Goal: Information Seeking & Learning: Learn about a topic

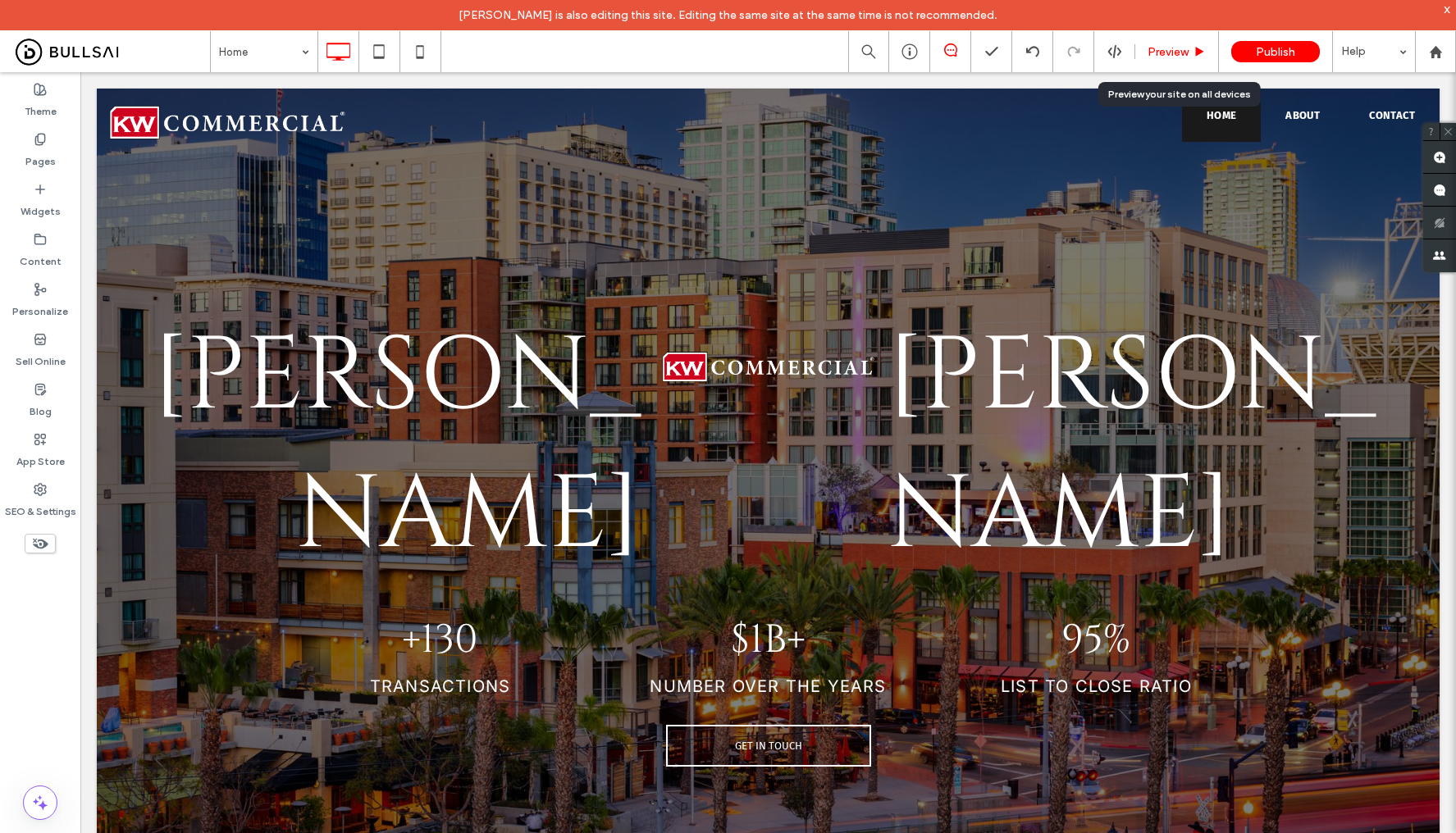
click at [1164, 47] on span "Preview" at bounding box center [1168, 51] width 41 height 13
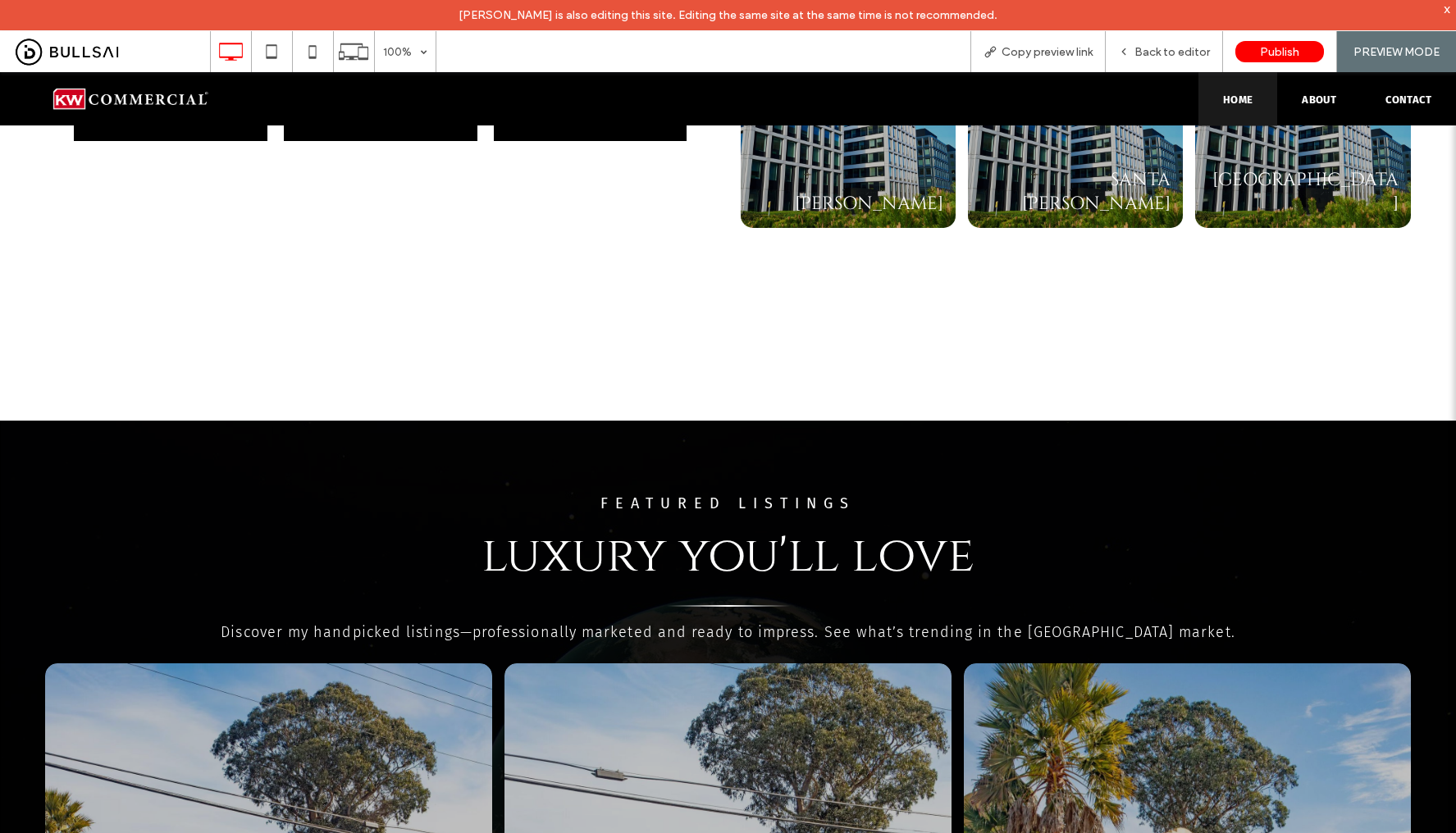
scroll to position [3294, 0]
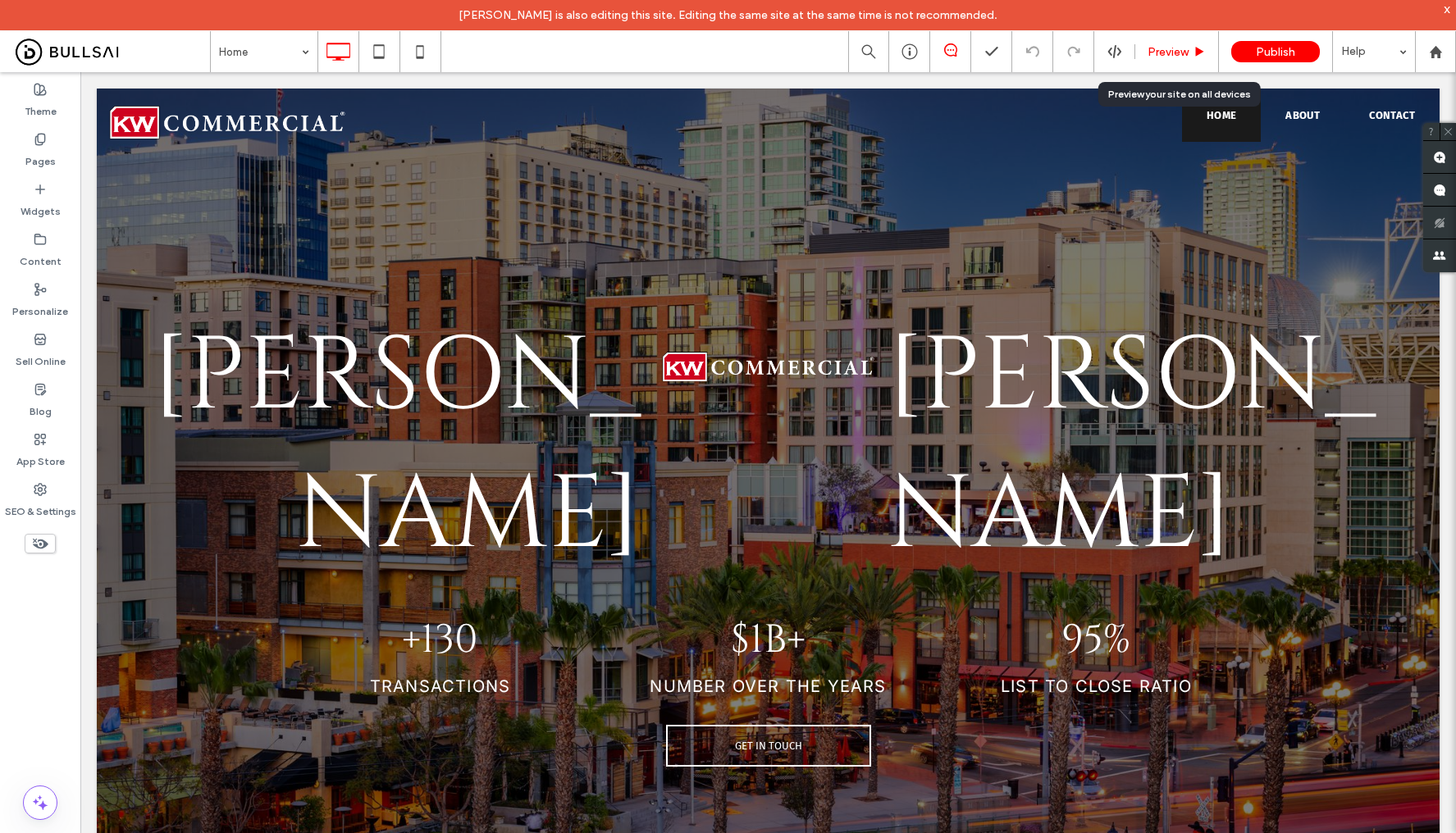
click at [1180, 46] on span "Preview" at bounding box center [1168, 51] width 41 height 13
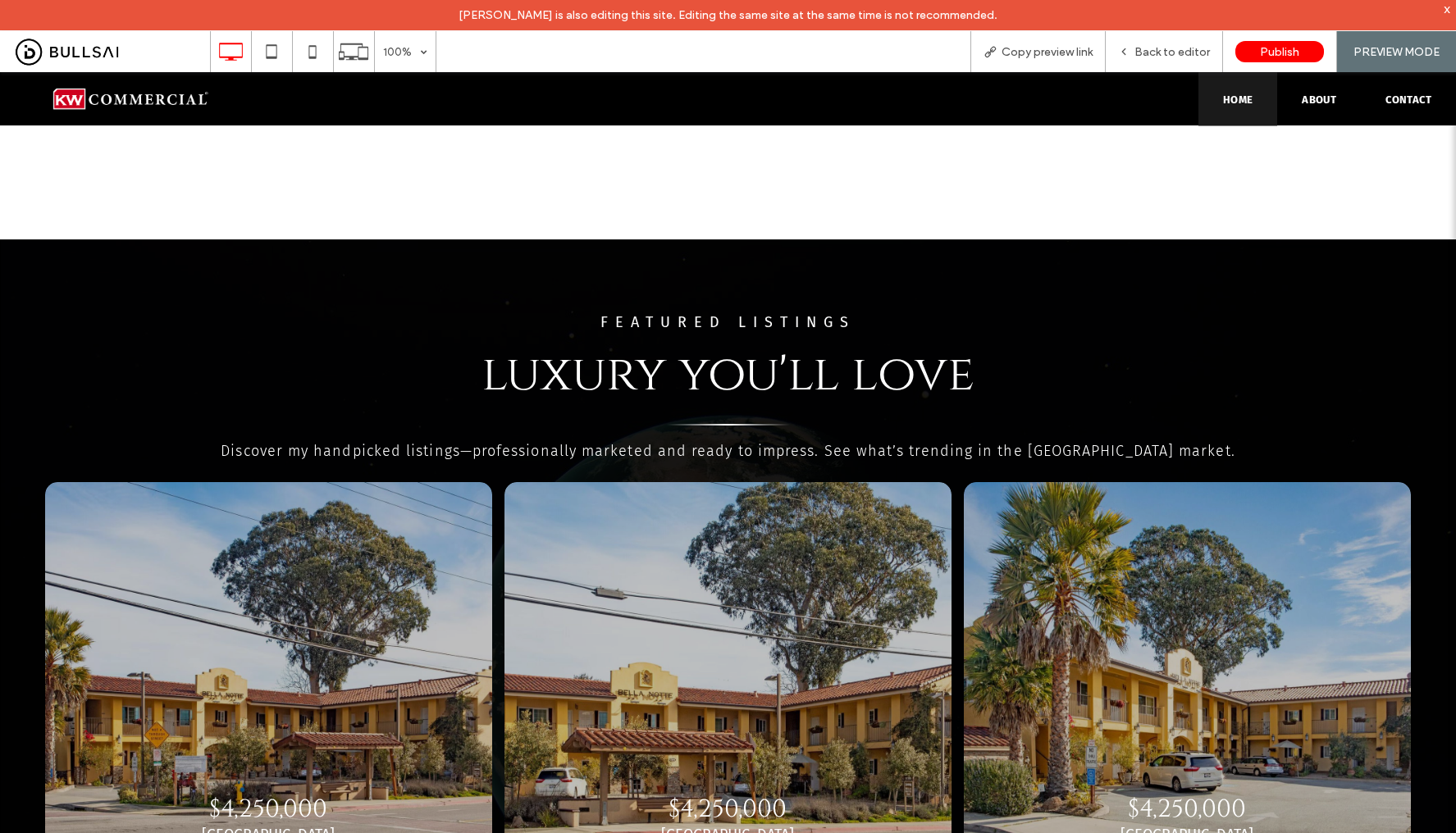
scroll to position [3261, 0]
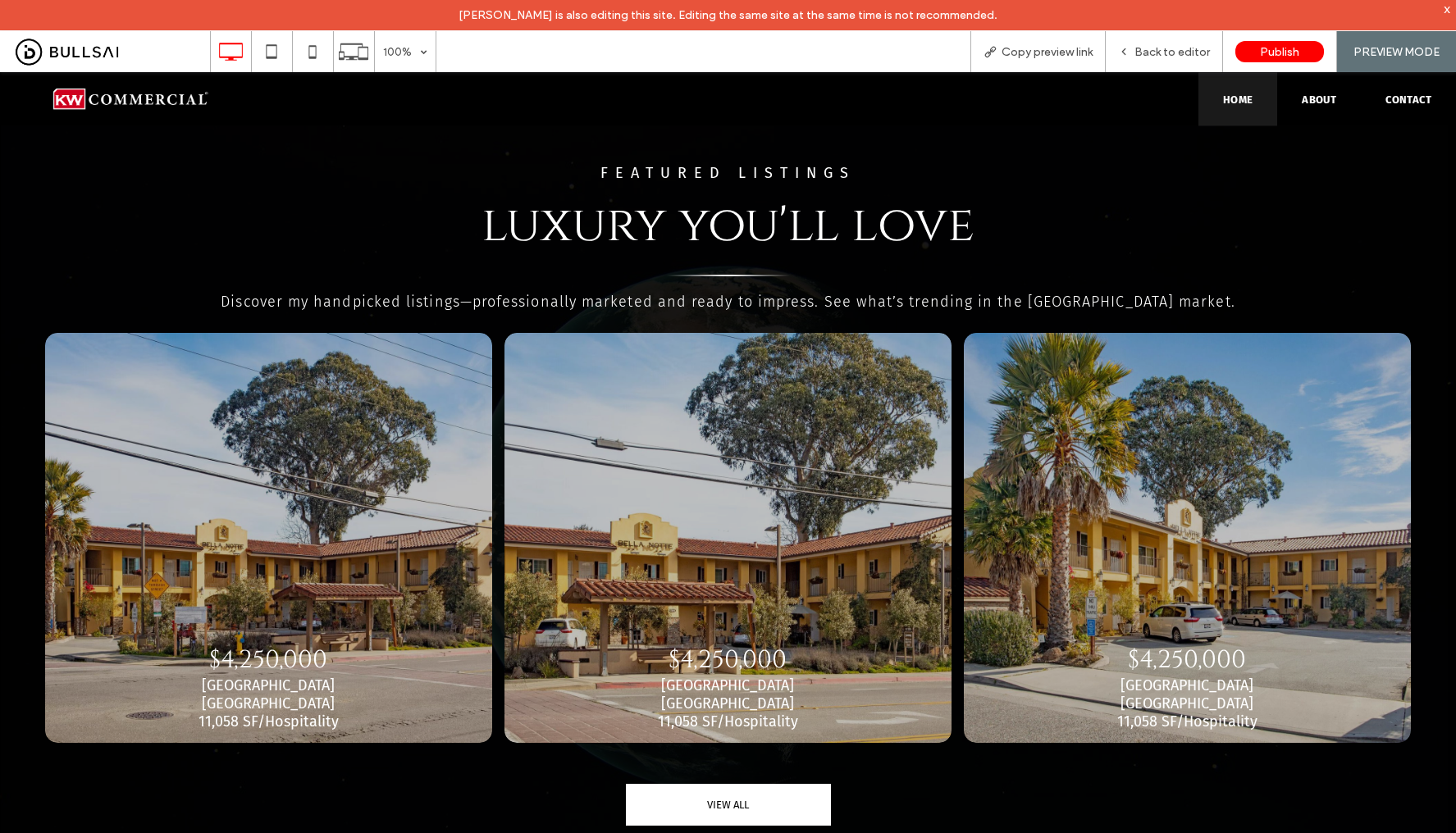
click at [722, 799] on span "VIEW ALL" at bounding box center [728, 805] width 41 height 13
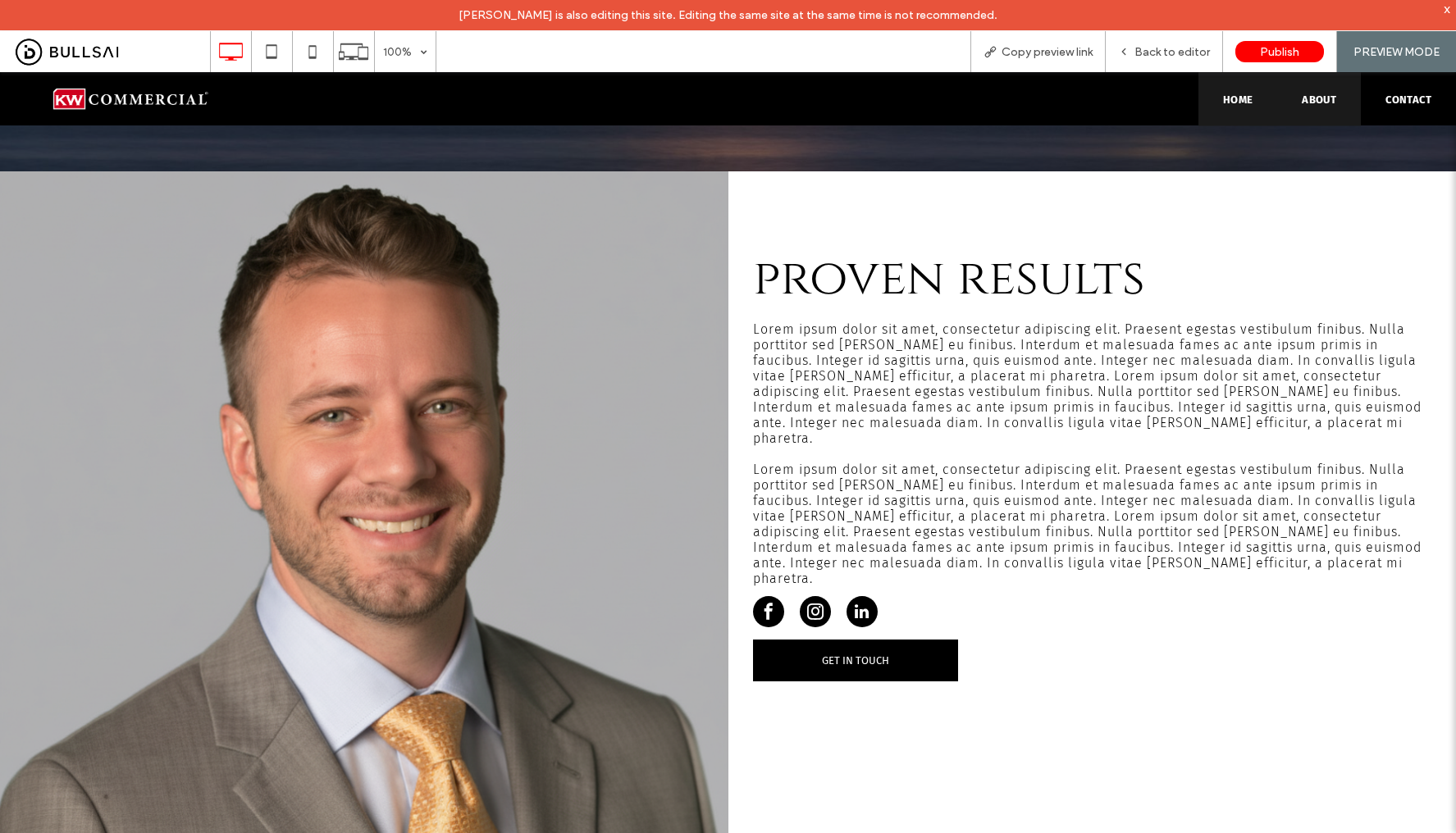
scroll to position [269, 0]
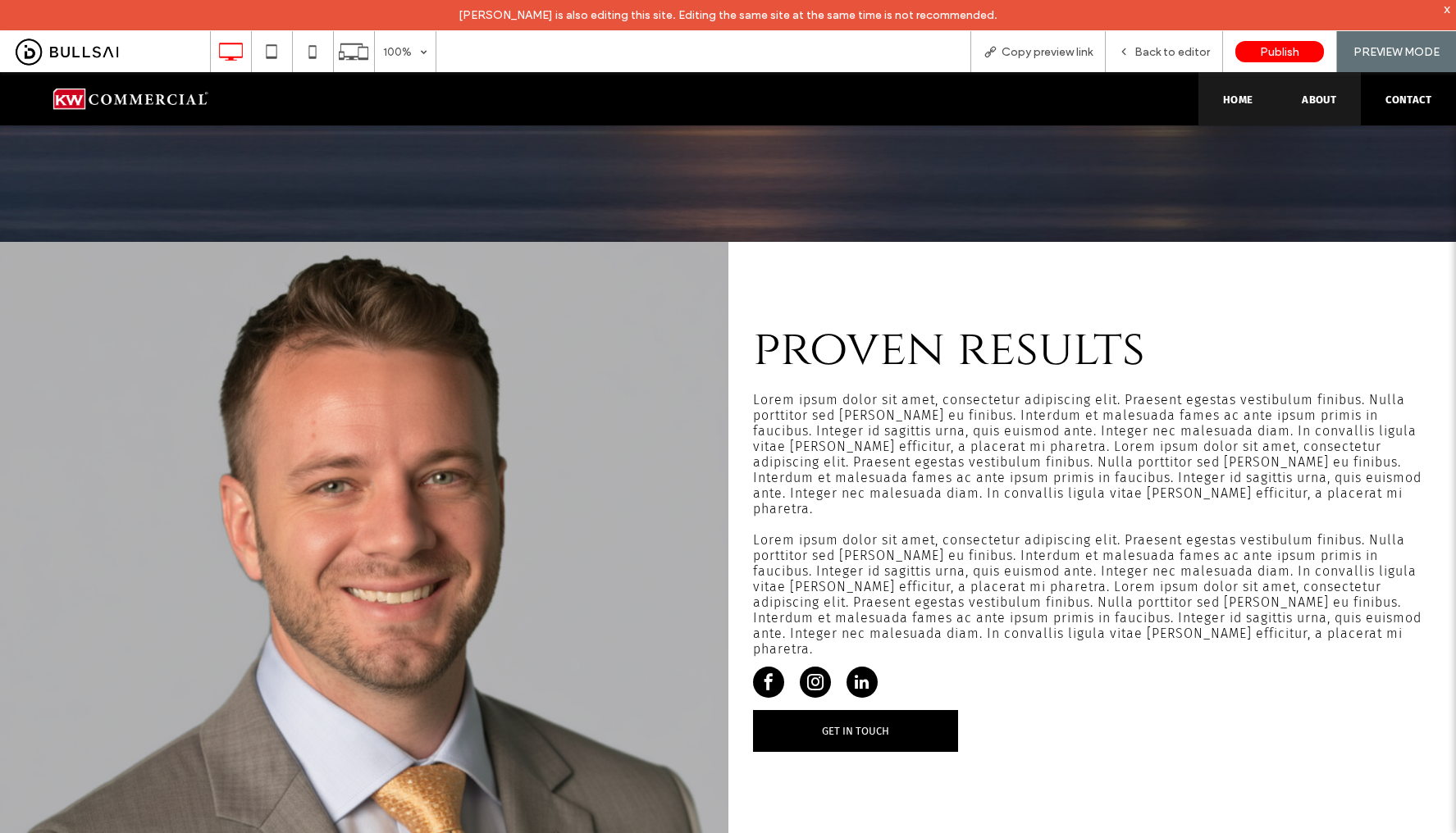
click at [1216, 92] on link "Home" at bounding box center [1238, 98] width 79 height 53
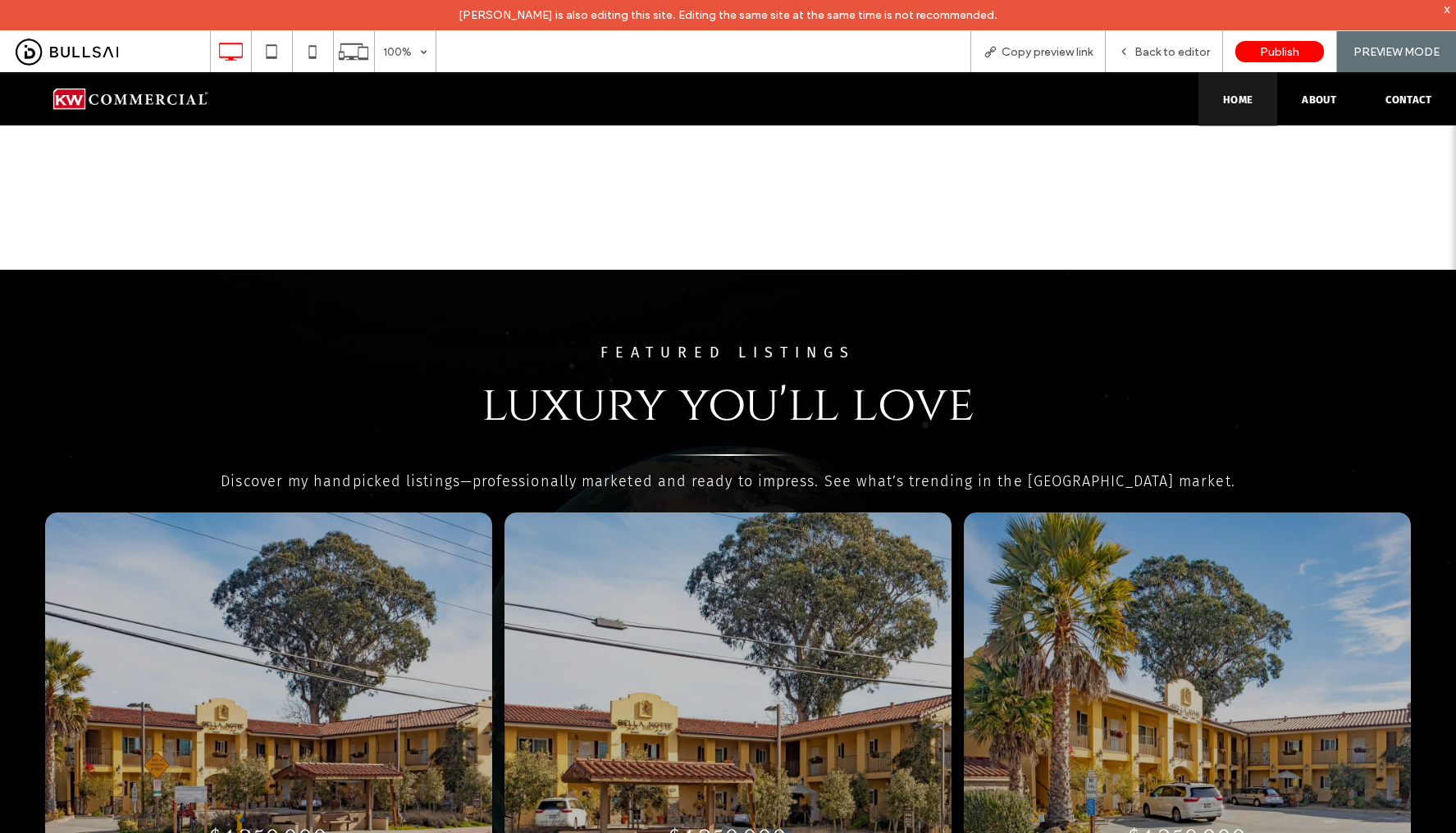
scroll to position [3083, 0]
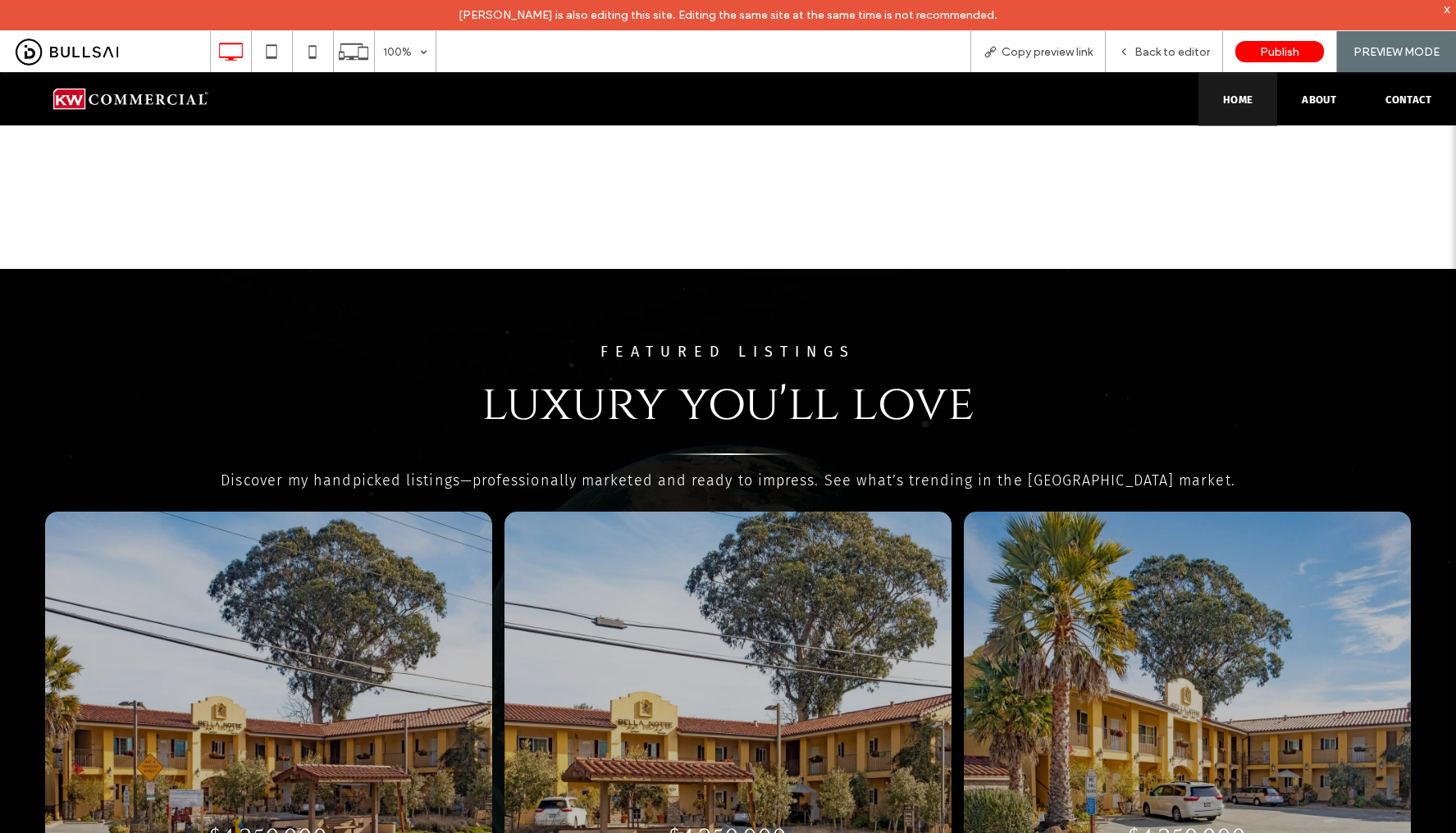
click at [305, 520] on link at bounding box center [269, 716] width 474 height 434
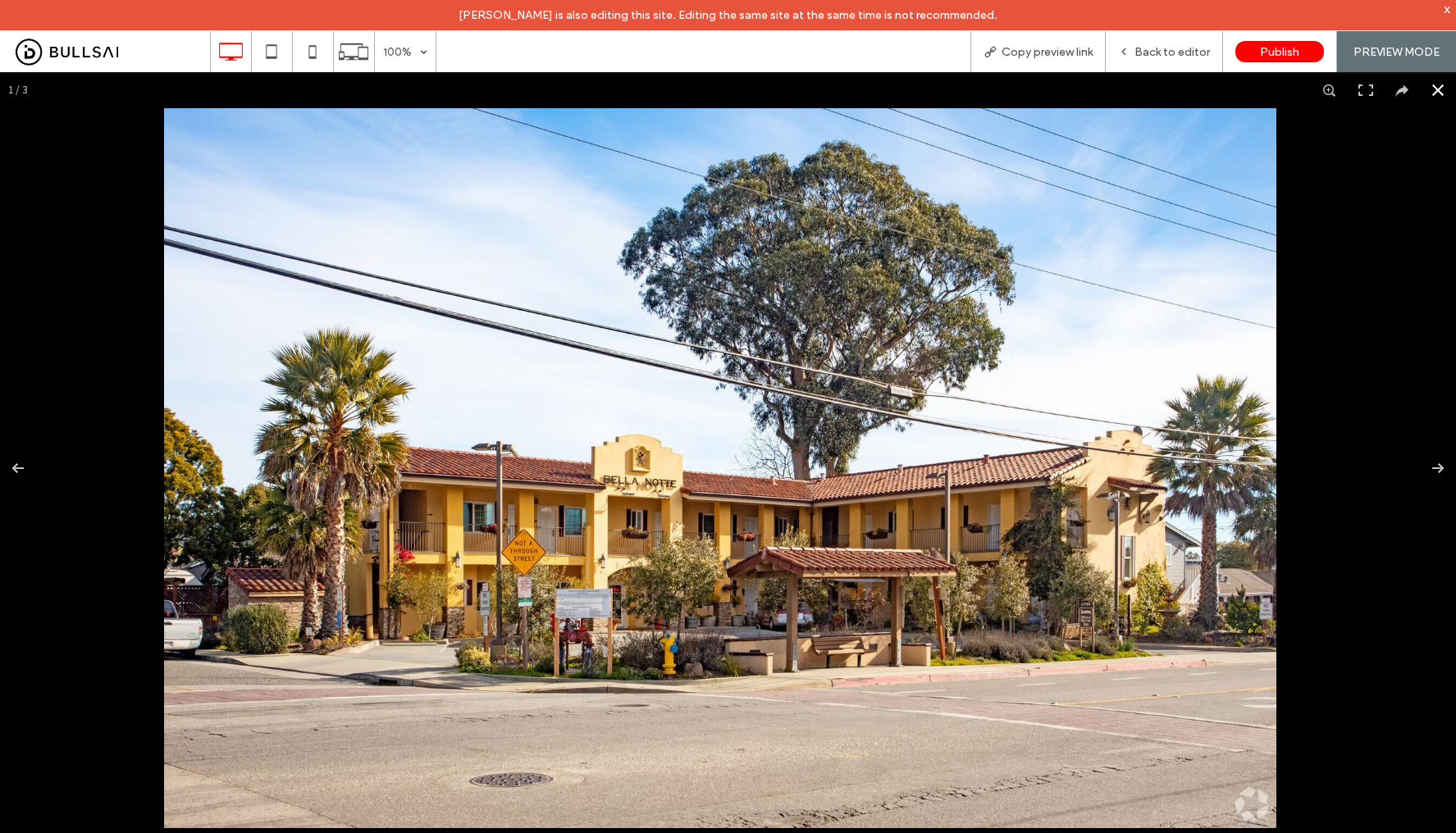
click at [1420, 91] on button at bounding box center [1438, 90] width 36 height 36
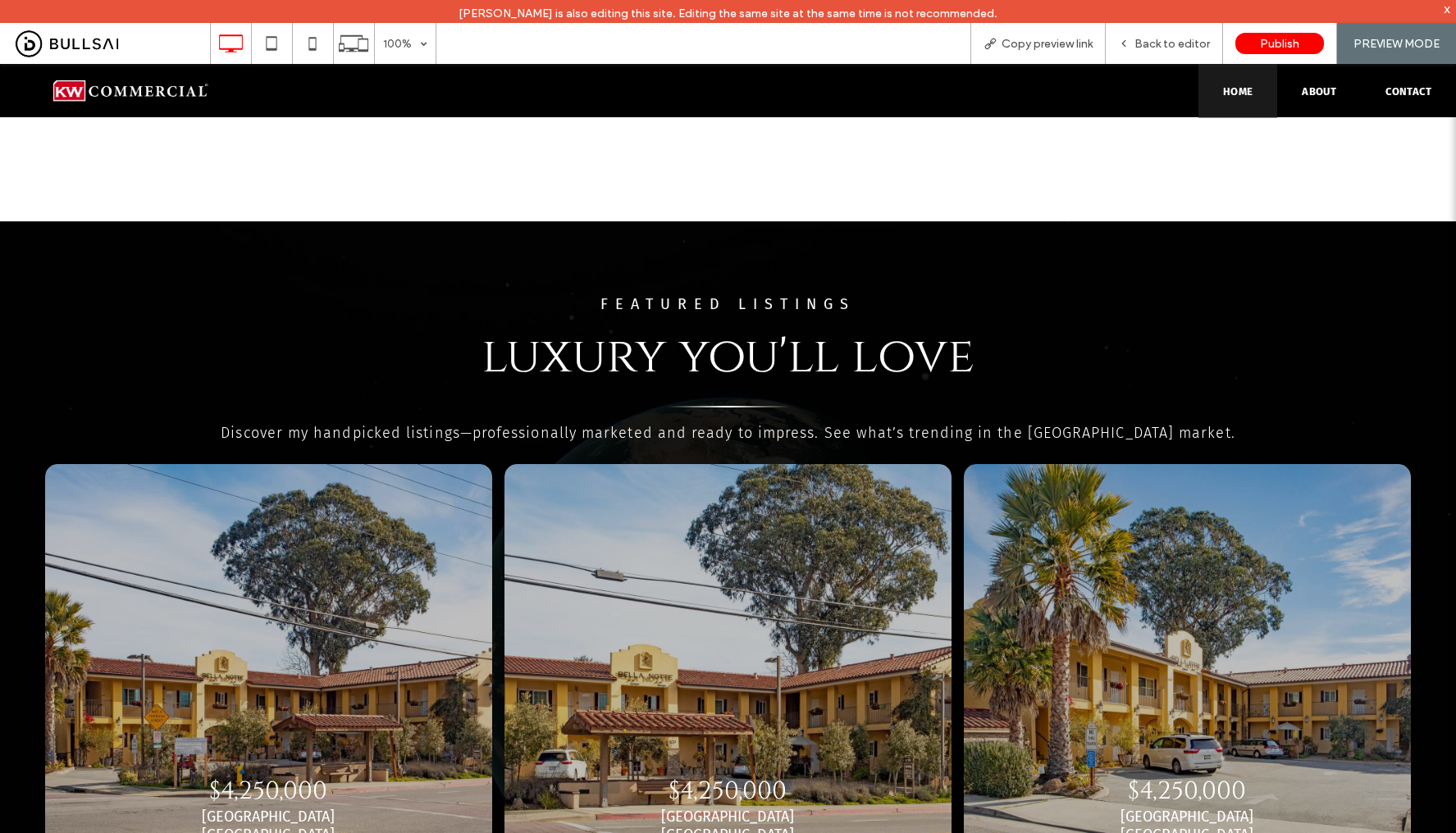
scroll to position [3036, 0]
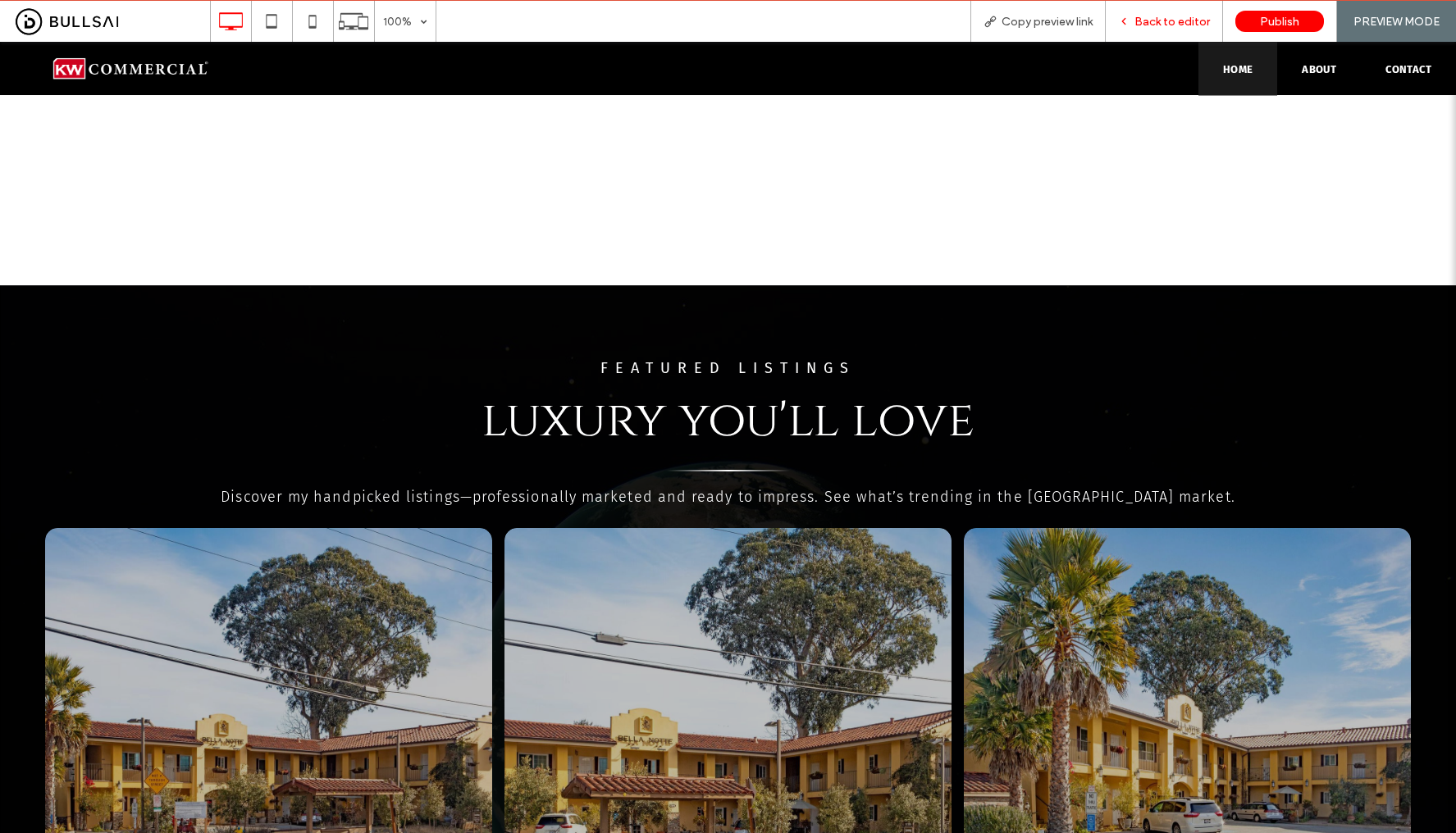
click at [1129, 23] on icon at bounding box center [1123, 21] width 12 height 12
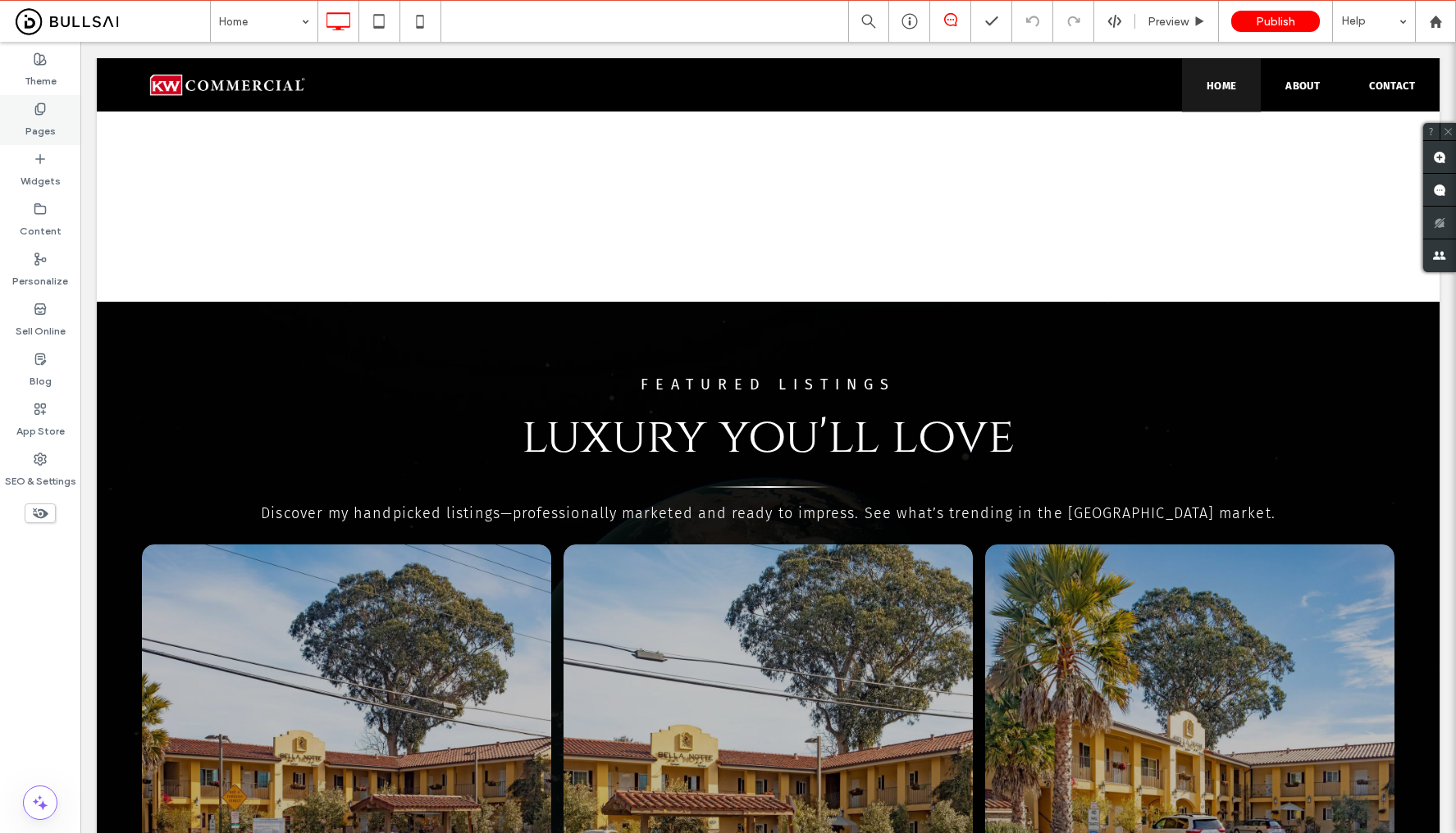
click at [49, 113] on div "Pages" at bounding box center [40, 121] width 80 height 50
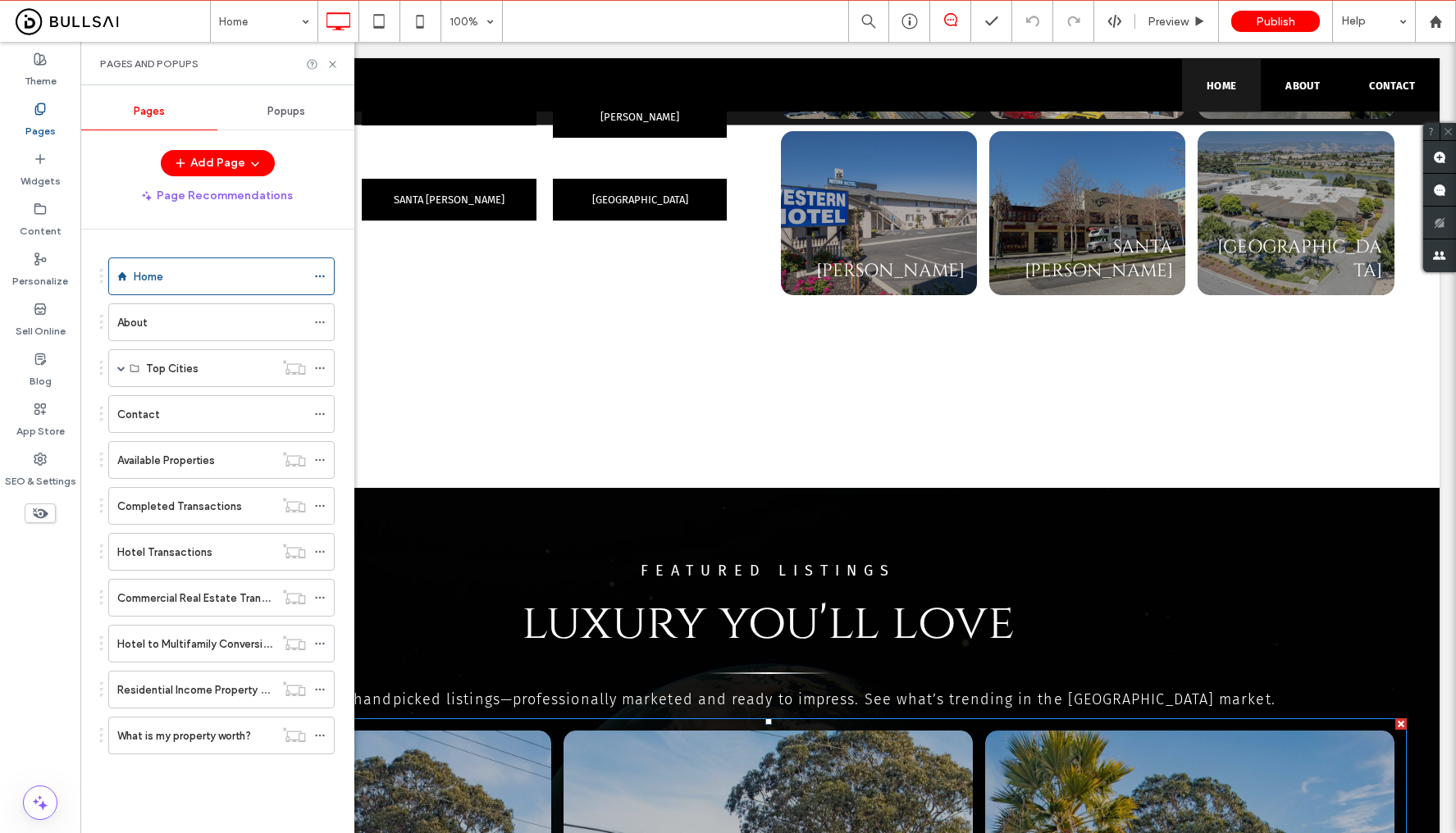
scroll to position [1865, 0]
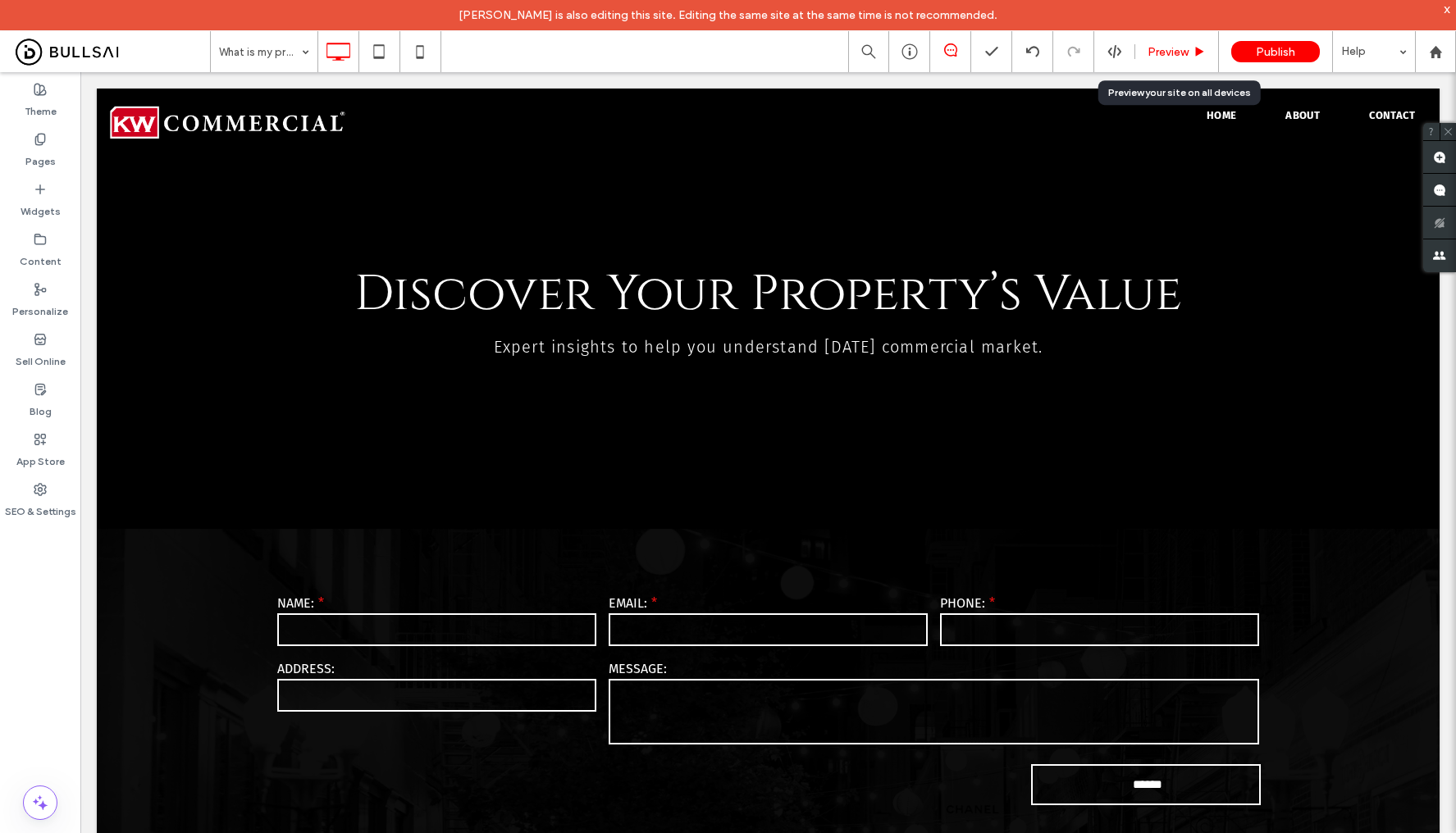
click at [1162, 50] on span "Preview" at bounding box center [1168, 51] width 41 height 13
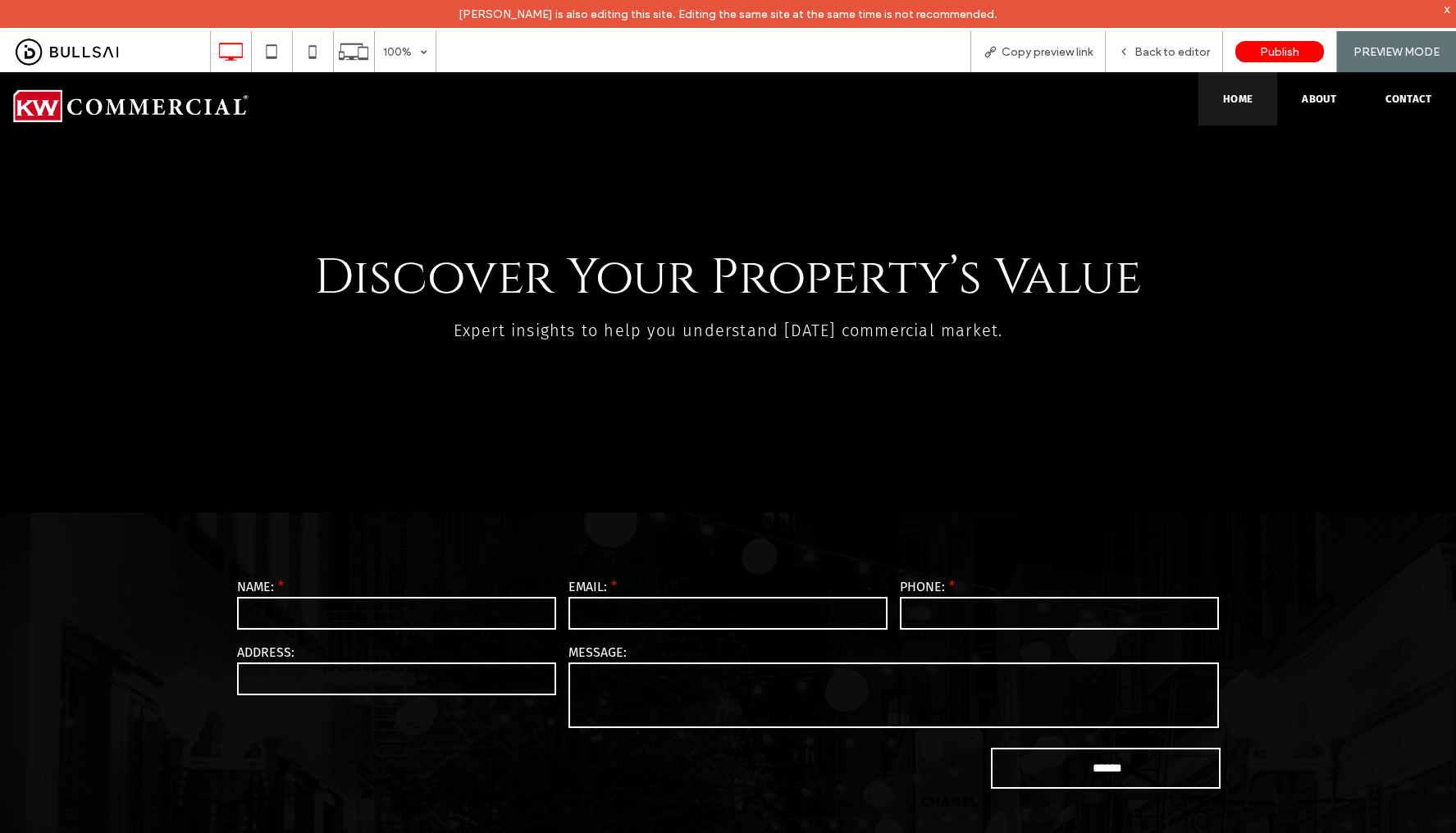
click at [1223, 104] on span "Home" at bounding box center [1238, 99] width 31 height 13
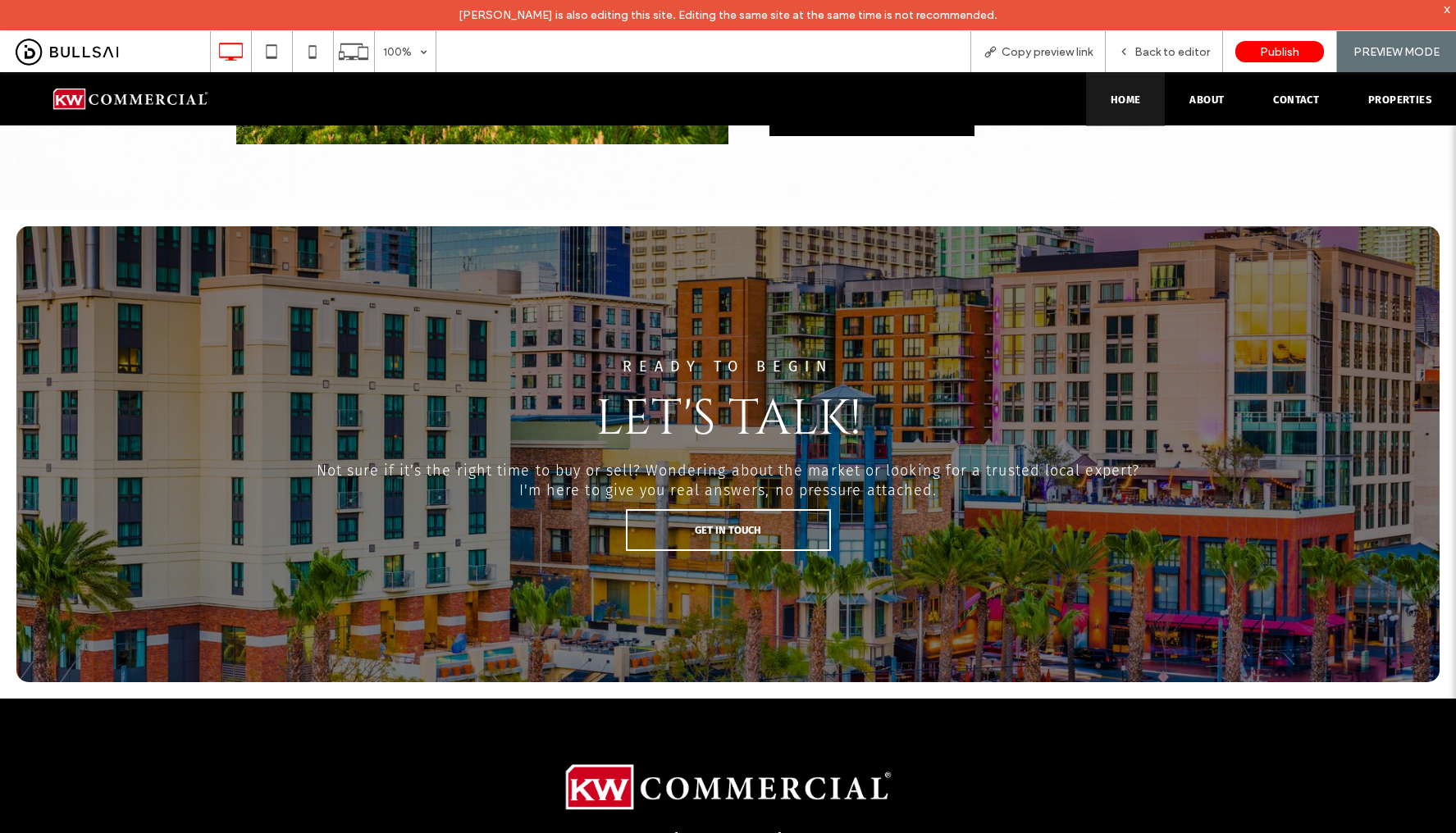
scroll to position [4536, 0]
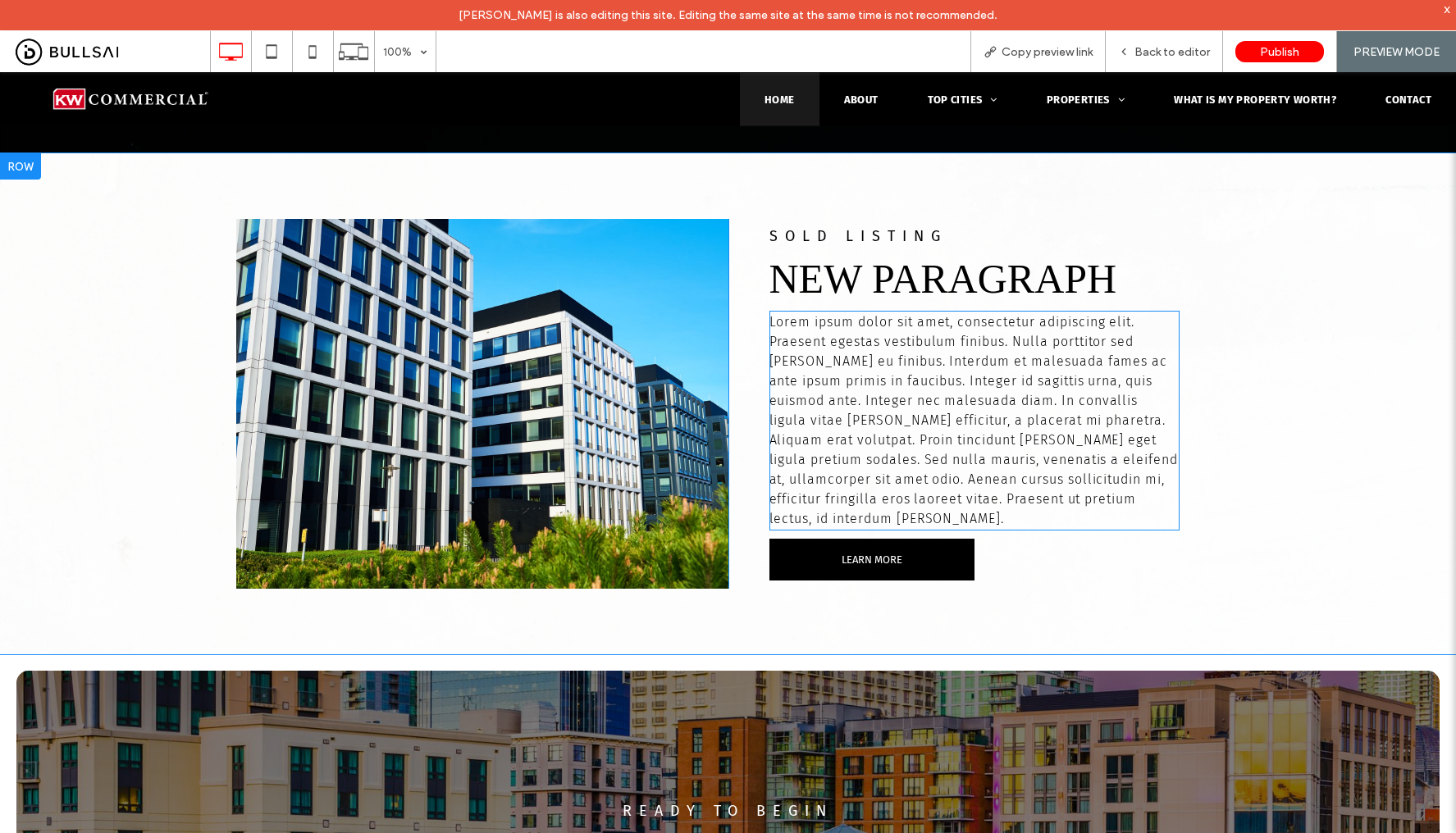
scroll to position [3815, 0]
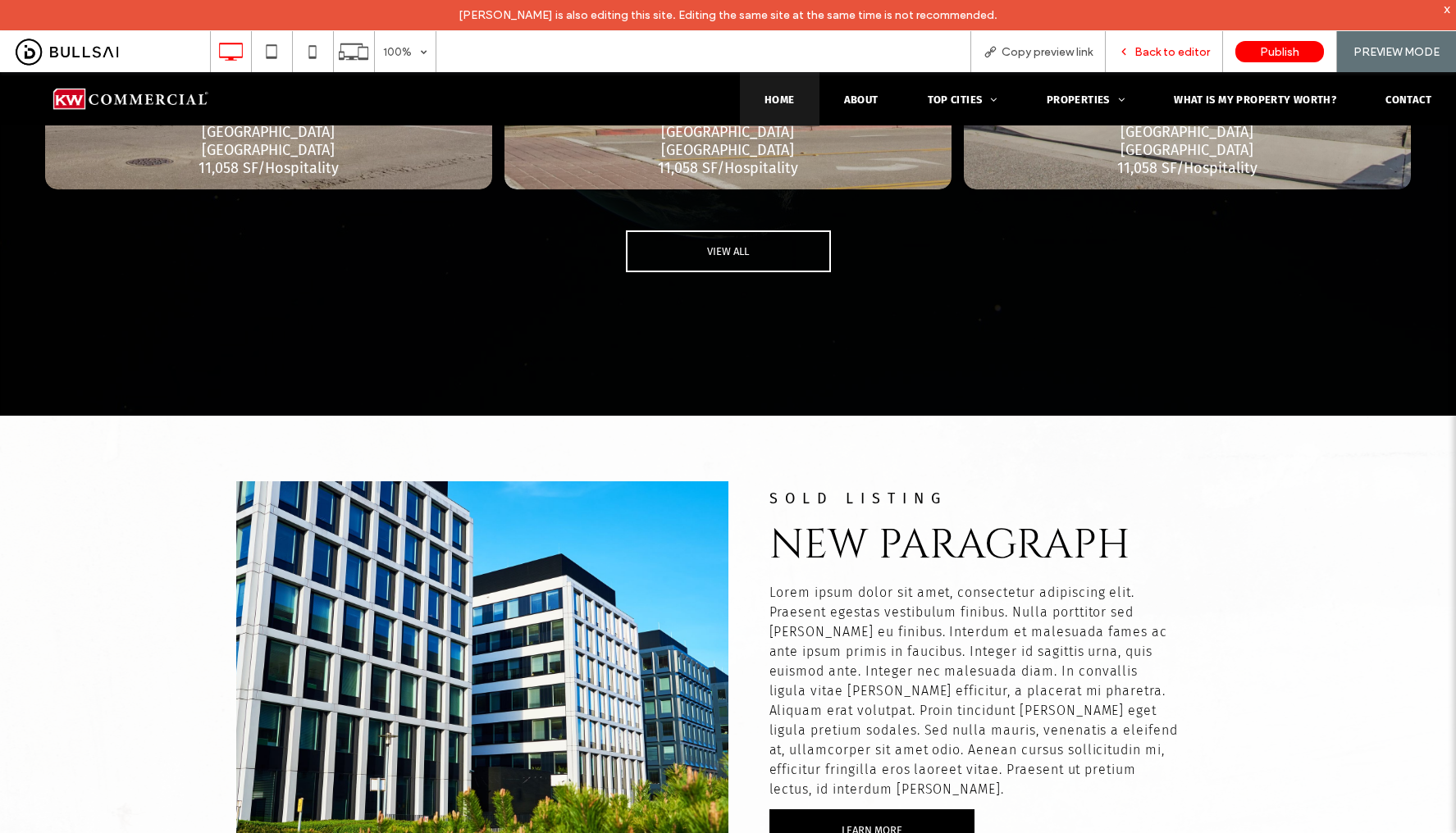
drag, startPoint x: 1167, startPoint y: 45, endPoint x: 67, endPoint y: 34, distance: 1100.1
click at [1167, 45] on span "Back to editor" at bounding box center [1172, 51] width 76 height 13
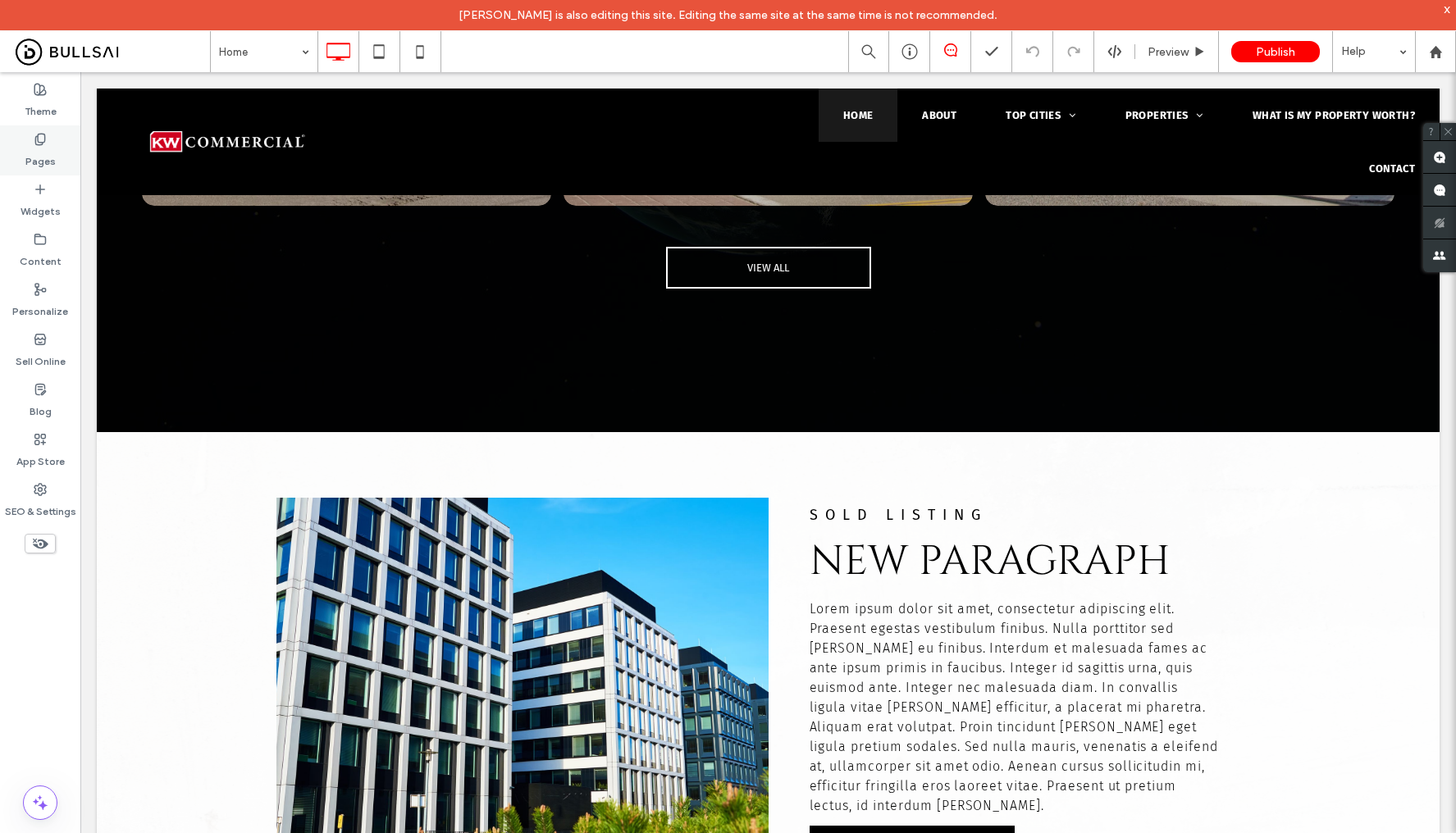
click at [31, 140] on div "Pages" at bounding box center [40, 150] width 80 height 50
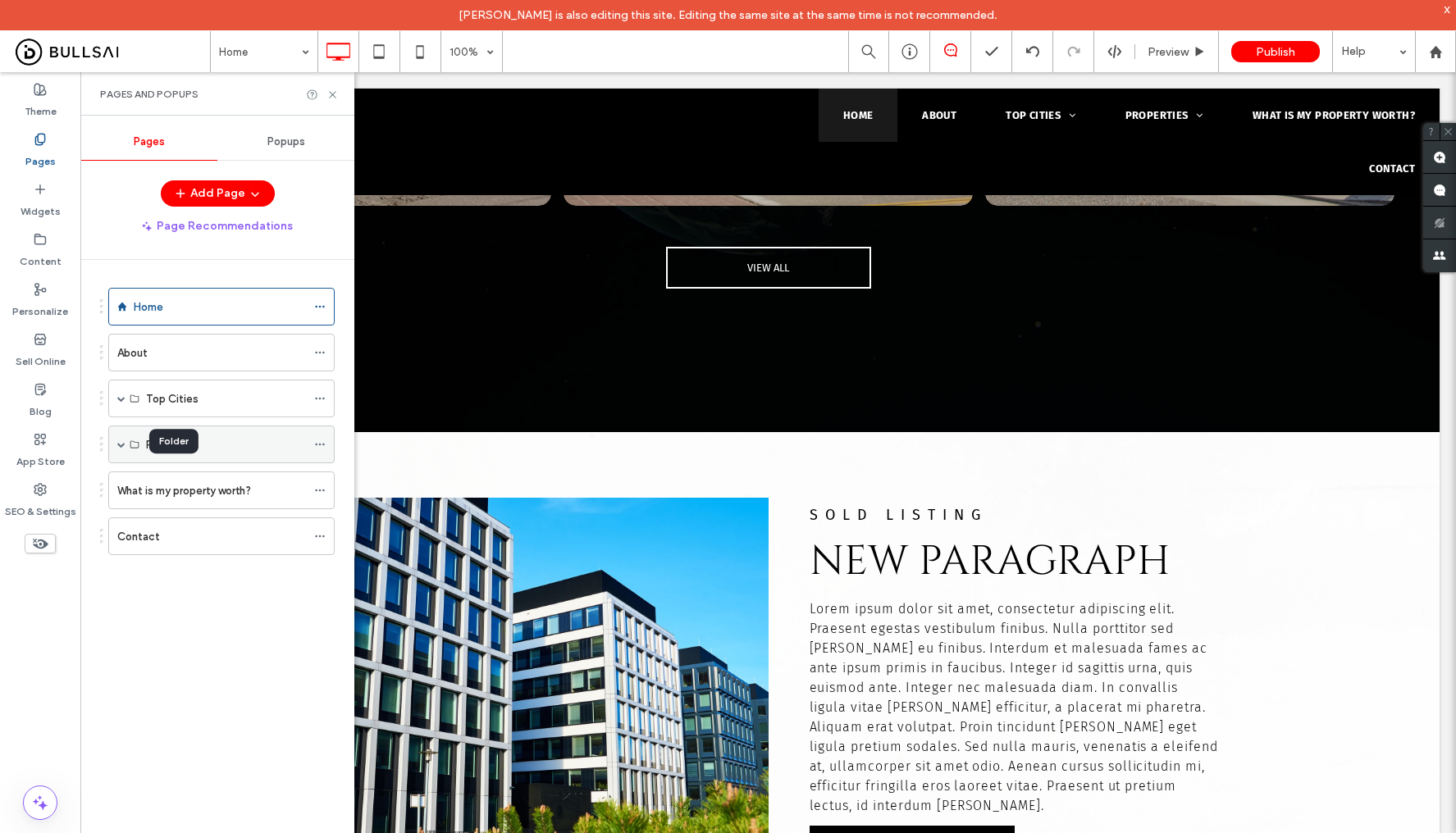
click at [130, 439] on icon at bounding box center [134, 443] width 10 height 10
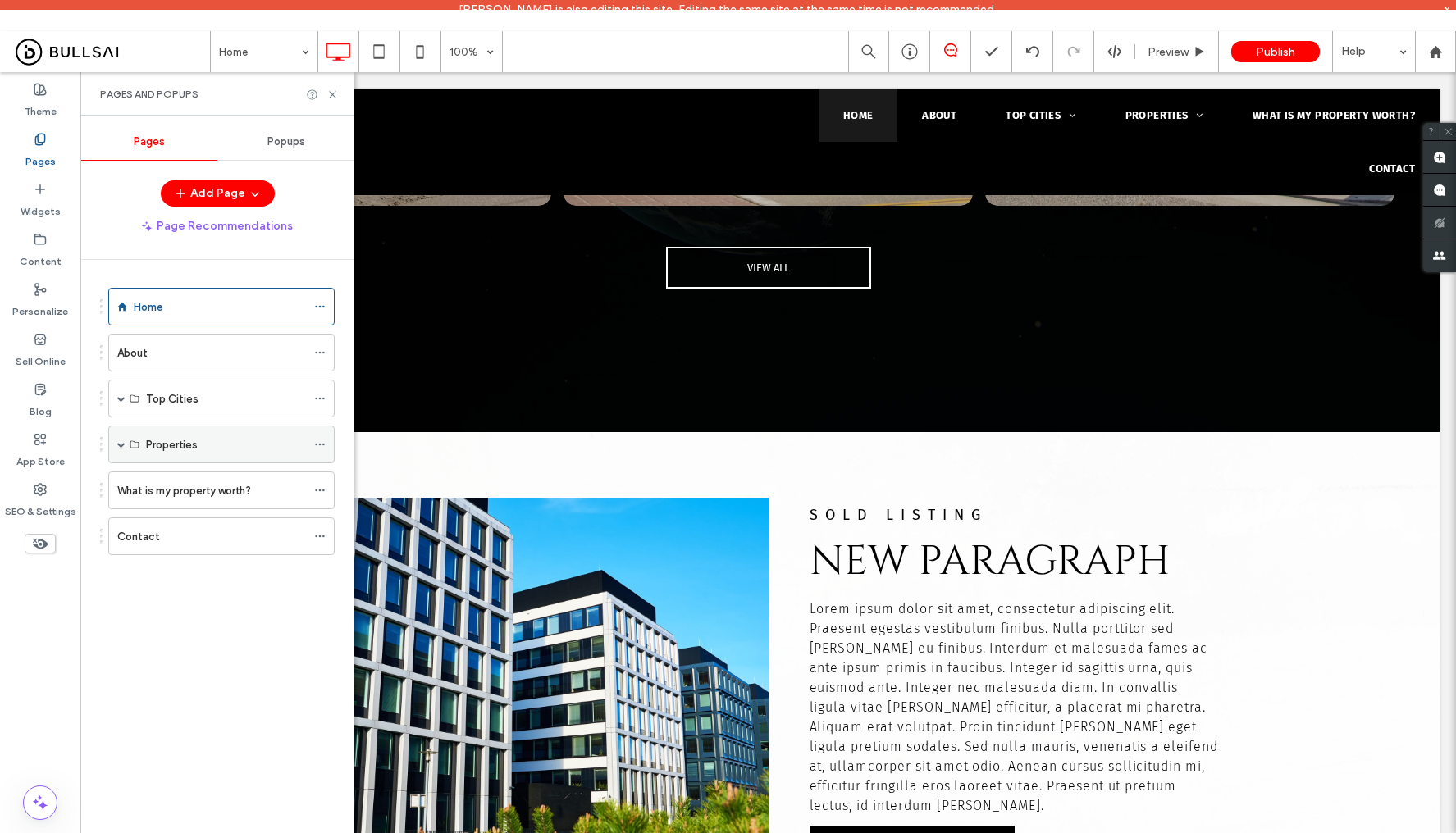
click at [120, 440] on span at bounding box center [121, 443] width 8 height 8
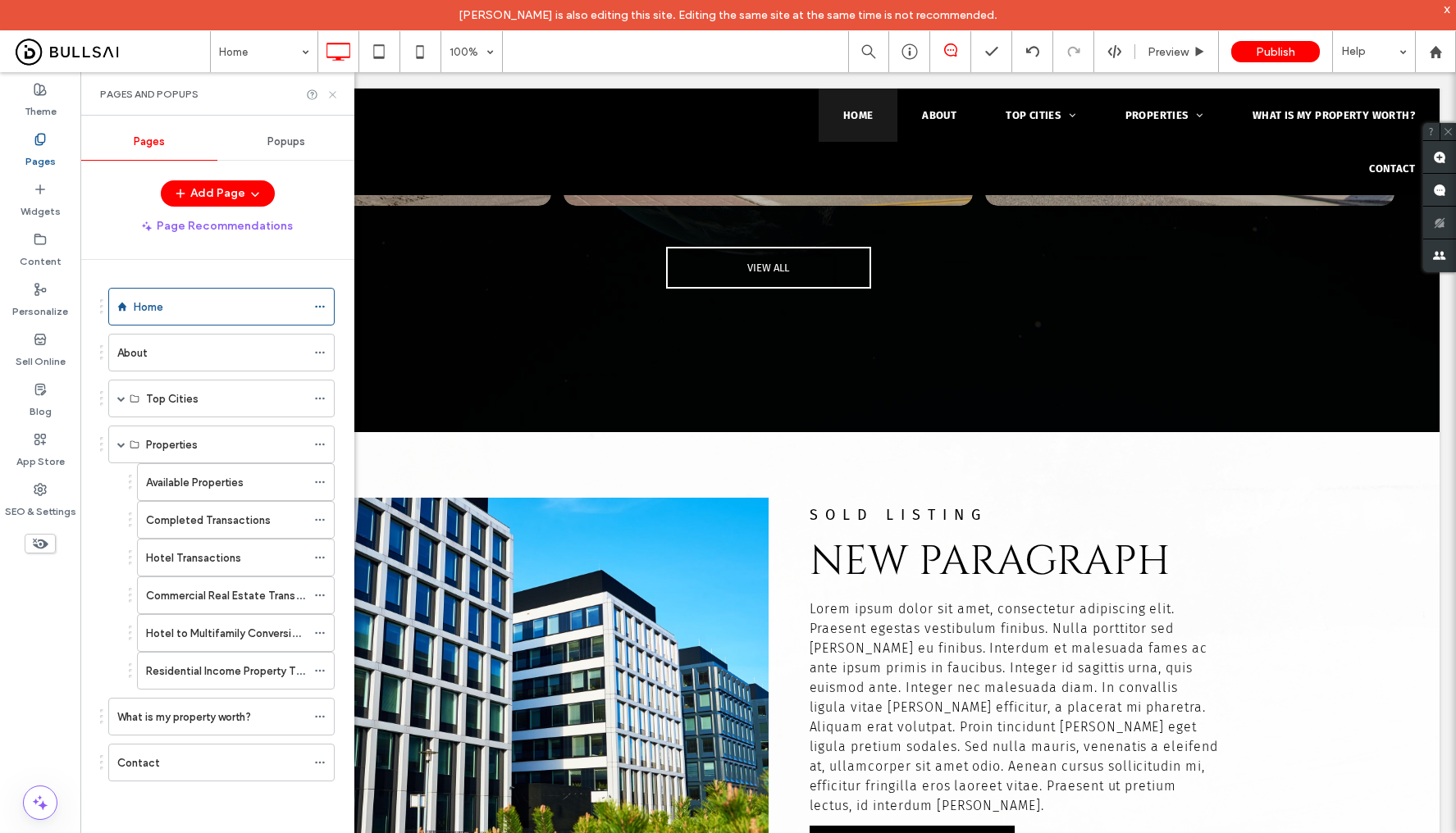
click at [335, 91] on use at bounding box center [331, 94] width 6 height 6
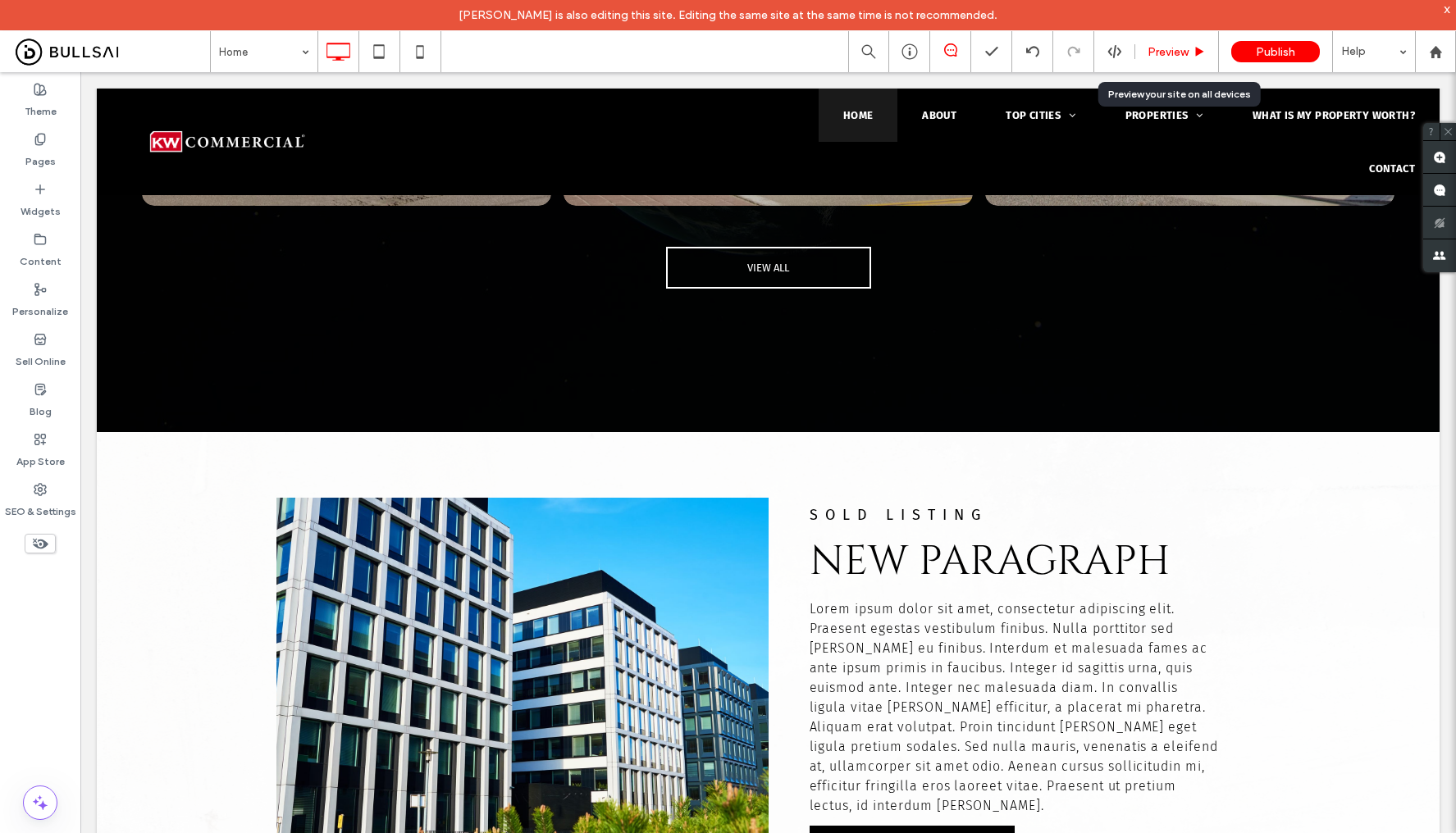
click at [1184, 52] on span "Preview" at bounding box center [1168, 51] width 41 height 13
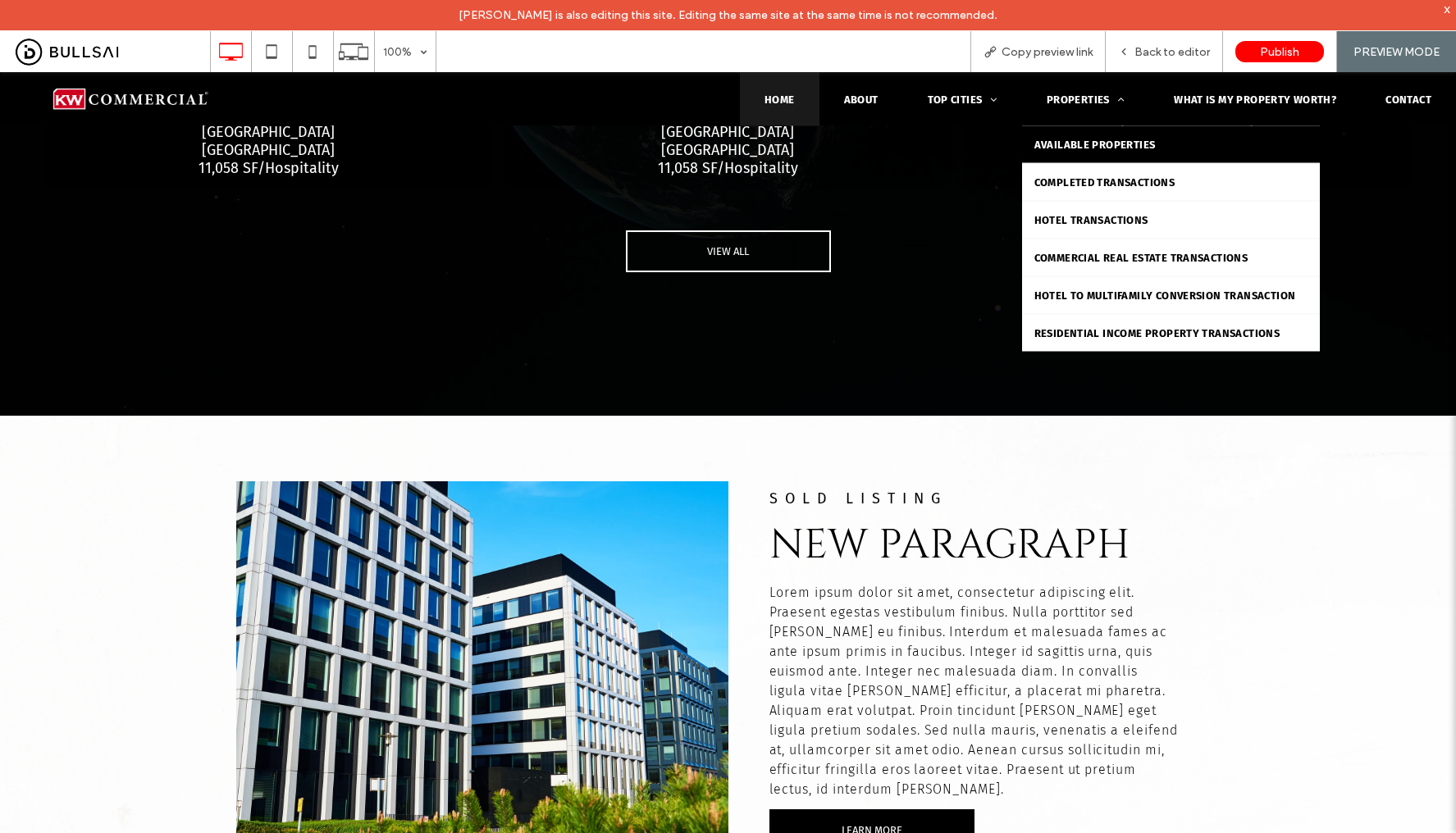
click at [1094, 141] on span "Available Properties" at bounding box center [1094, 144] width 121 height 13
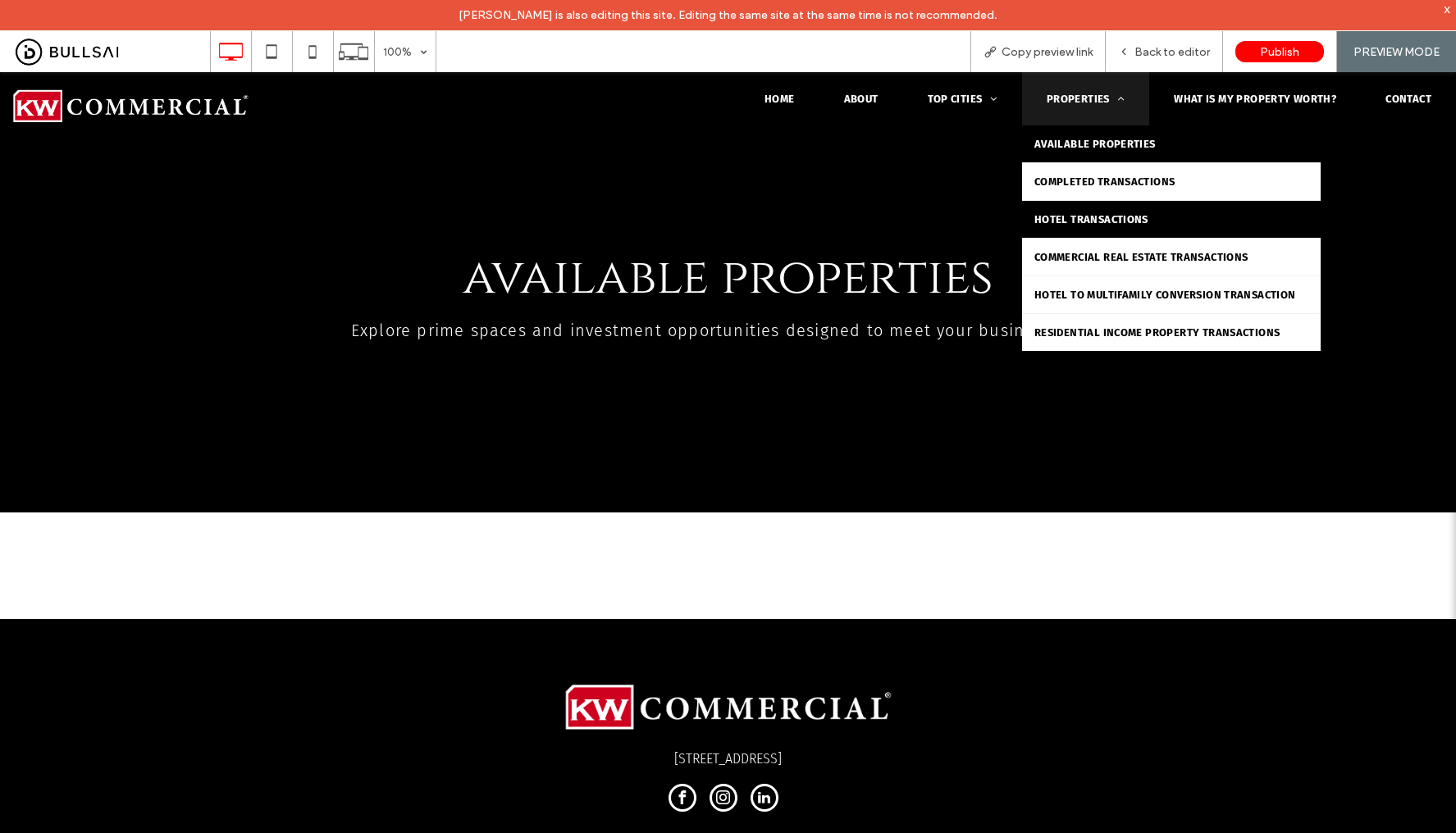
click at [1099, 210] on link "Hotel Transactions" at bounding box center [1172, 219] width 299 height 37
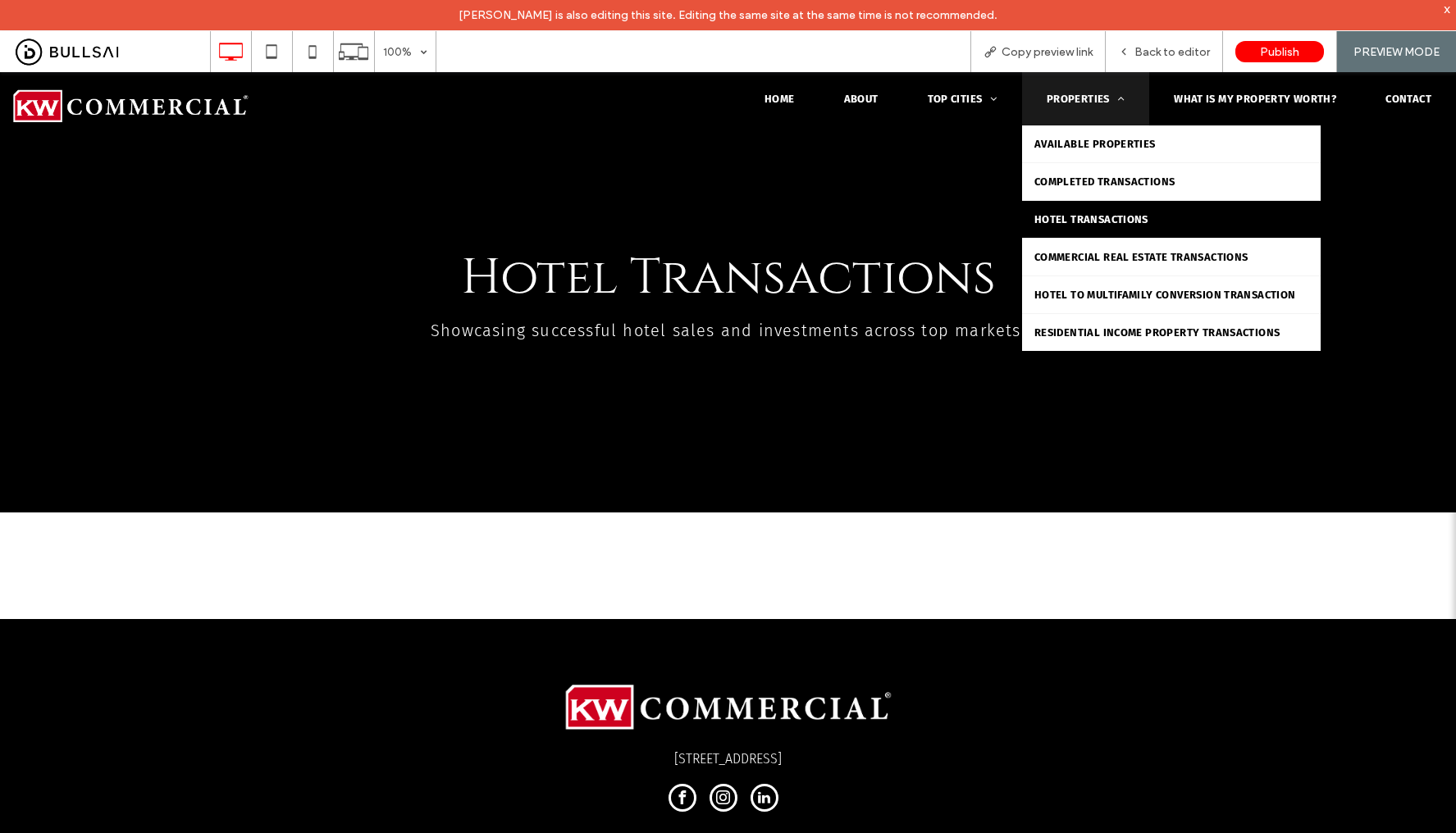
click at [1077, 101] on span "Properties" at bounding box center [1085, 99] width 78 height 13
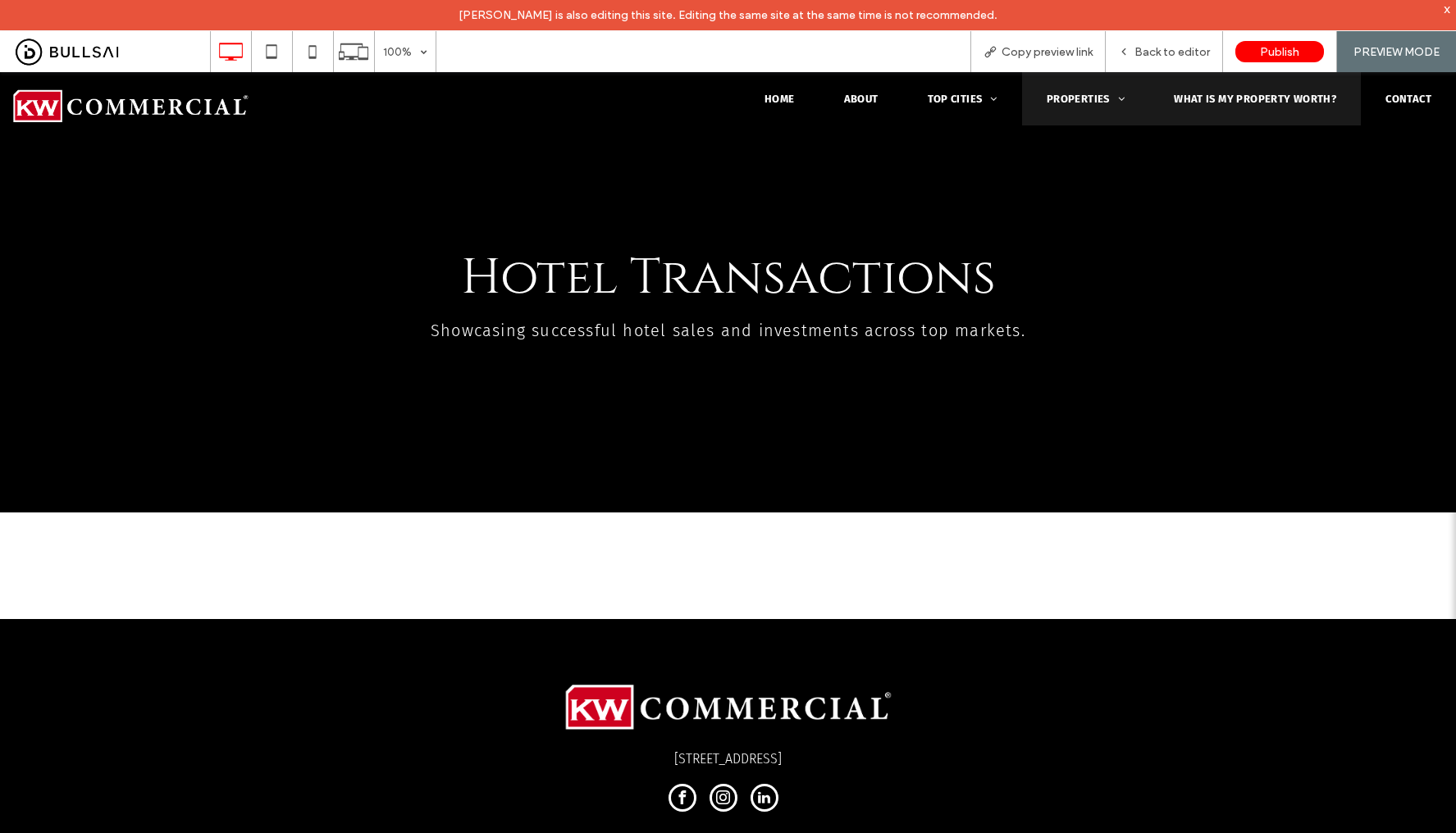
click at [1182, 106] on link "What is my property worth?" at bounding box center [1254, 98] width 211 height 53
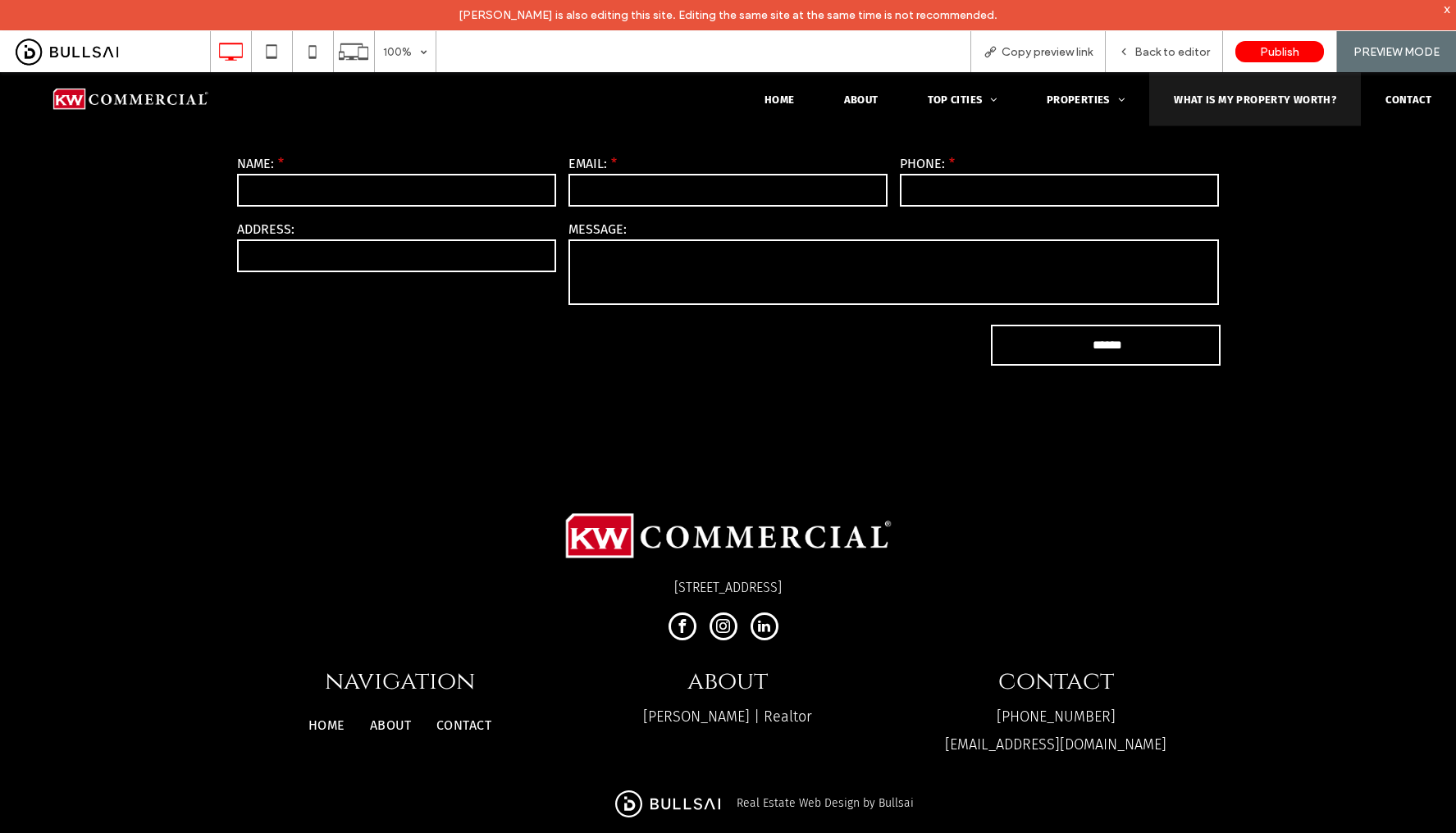
scroll to position [419, 0]
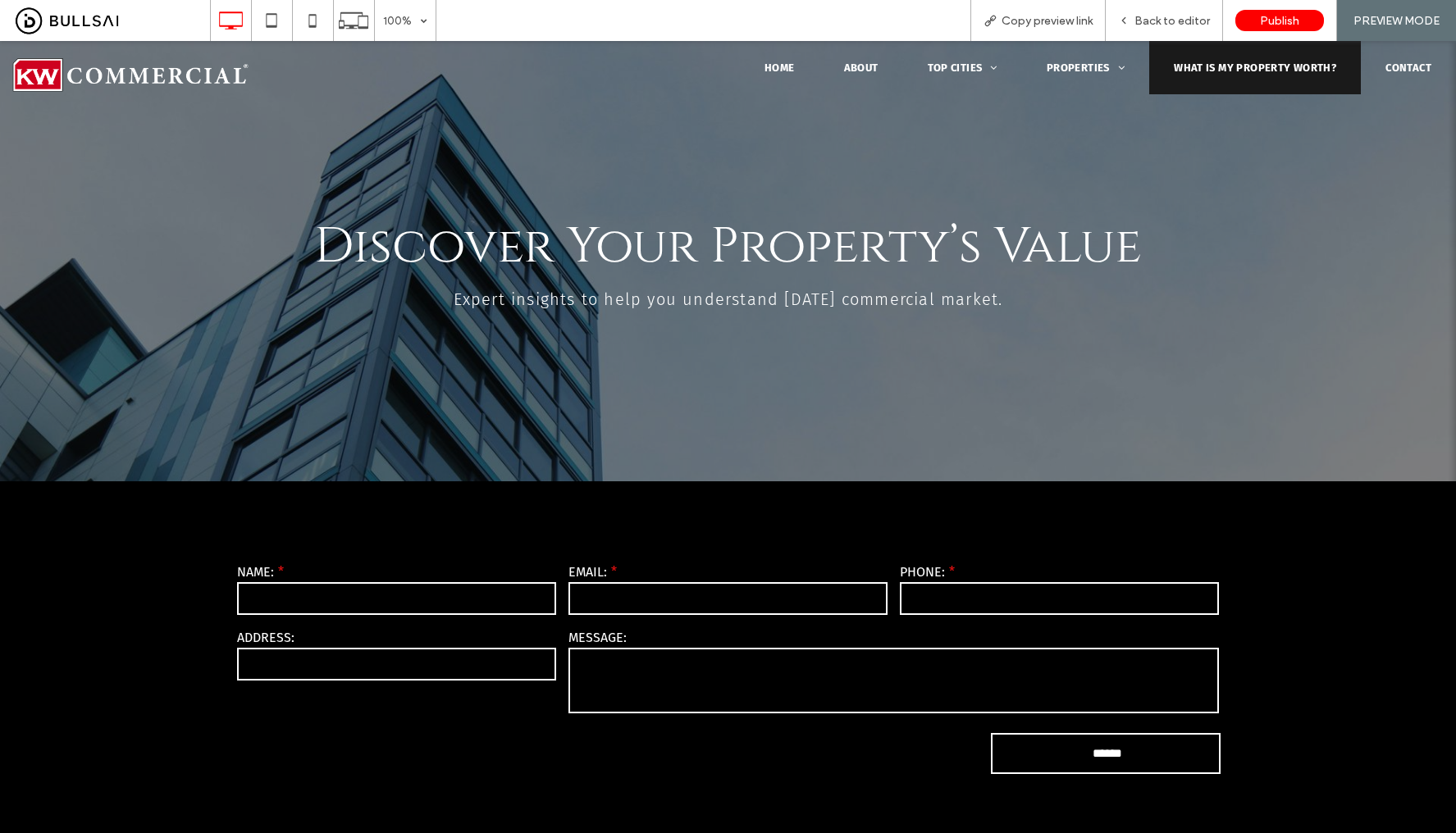
click at [660, 672] on textarea at bounding box center [894, 680] width 652 height 66
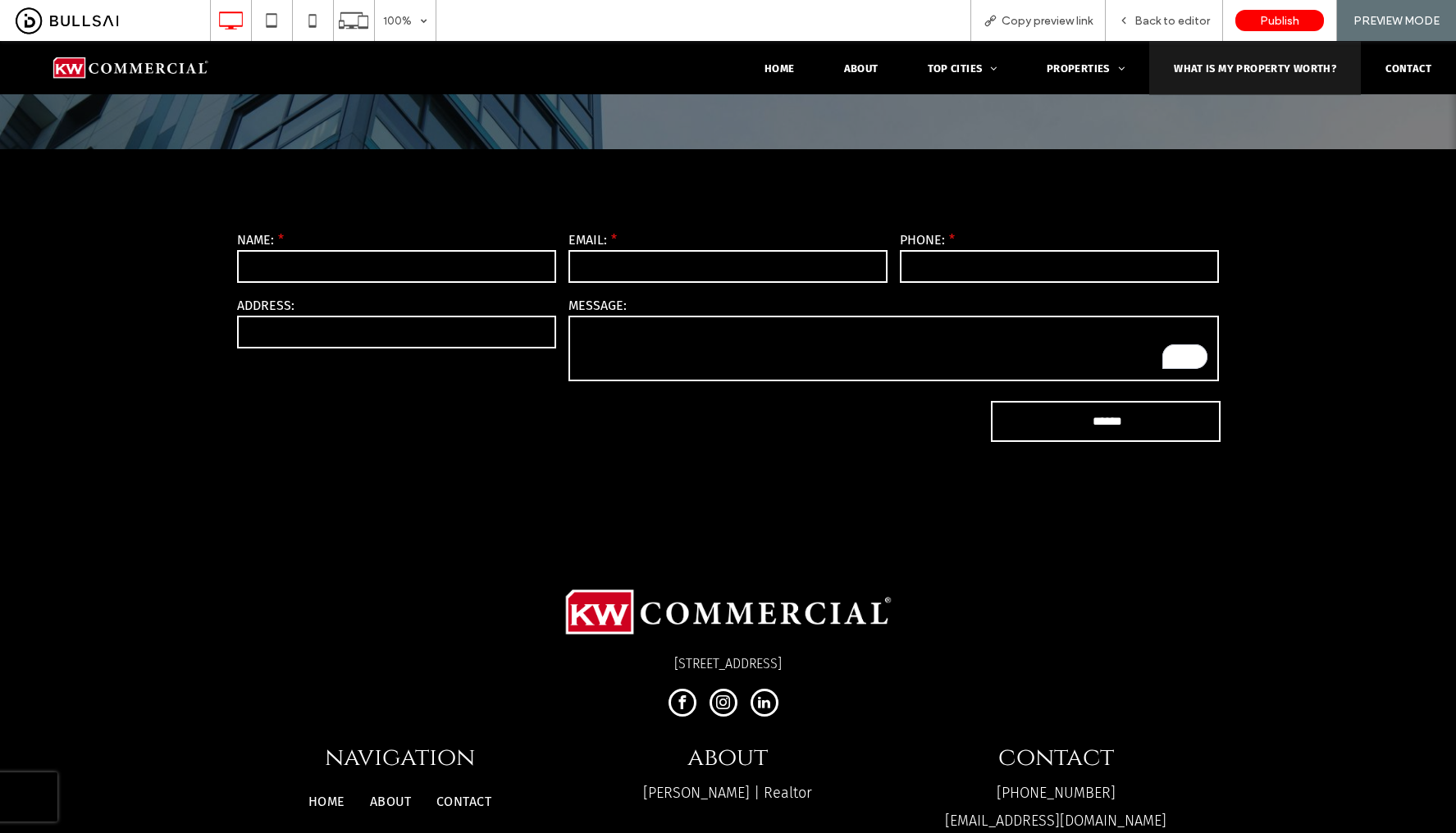
scroll to position [135, 0]
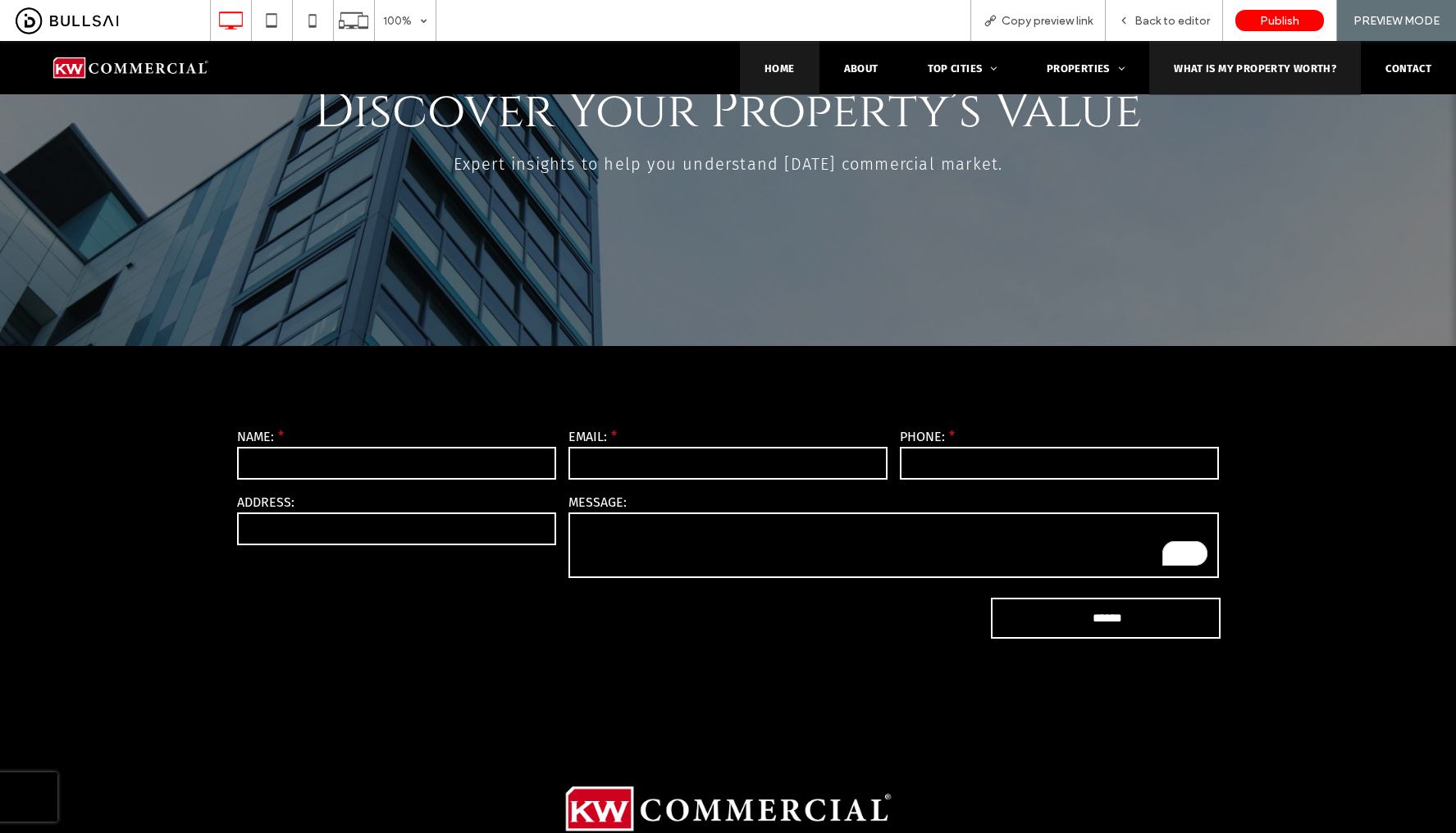
click at [768, 65] on span "Home" at bounding box center [779, 67] width 31 height 13
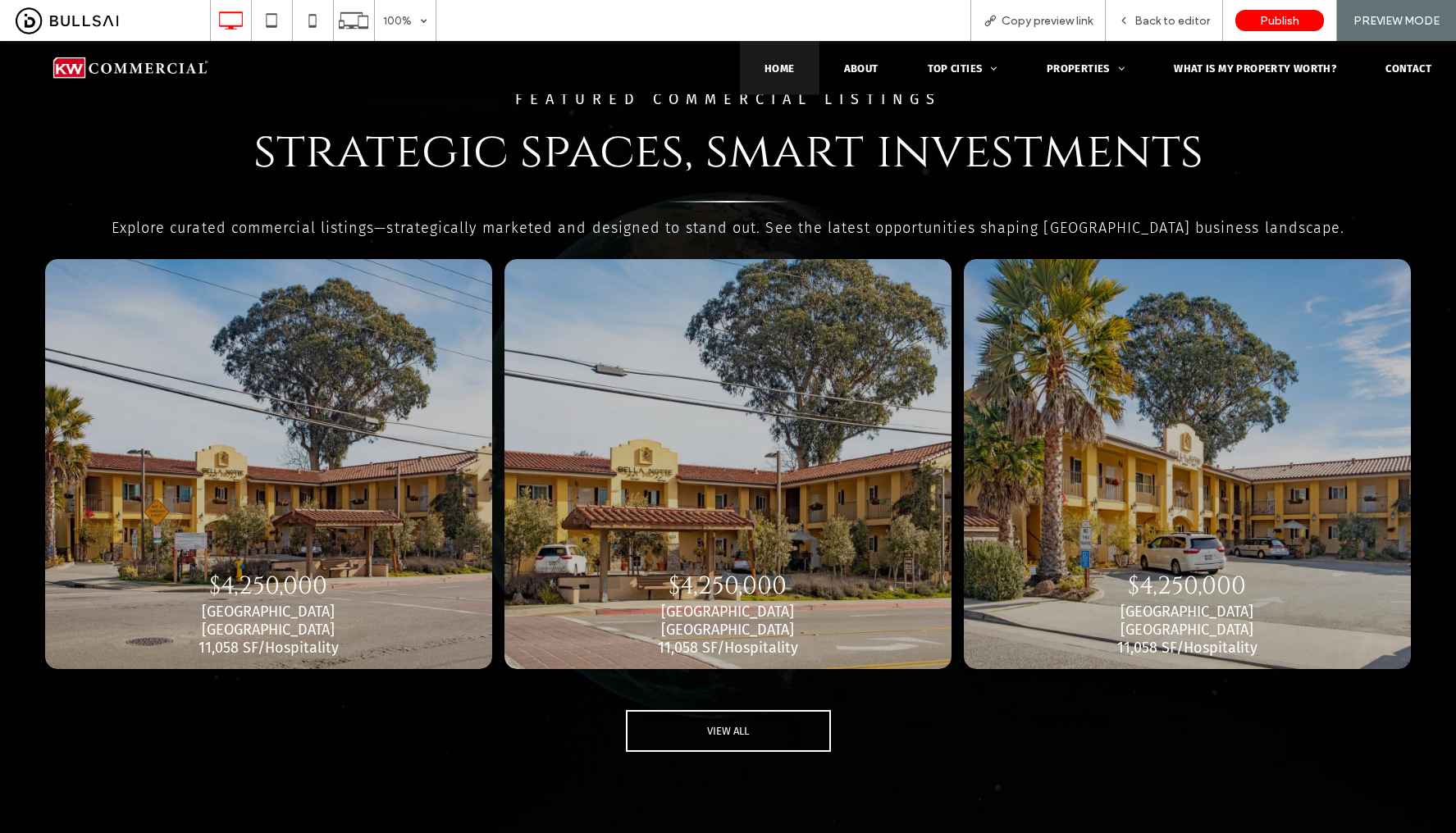
scroll to position [3236, 0]
